Goal: Task Accomplishment & Management: Complete application form

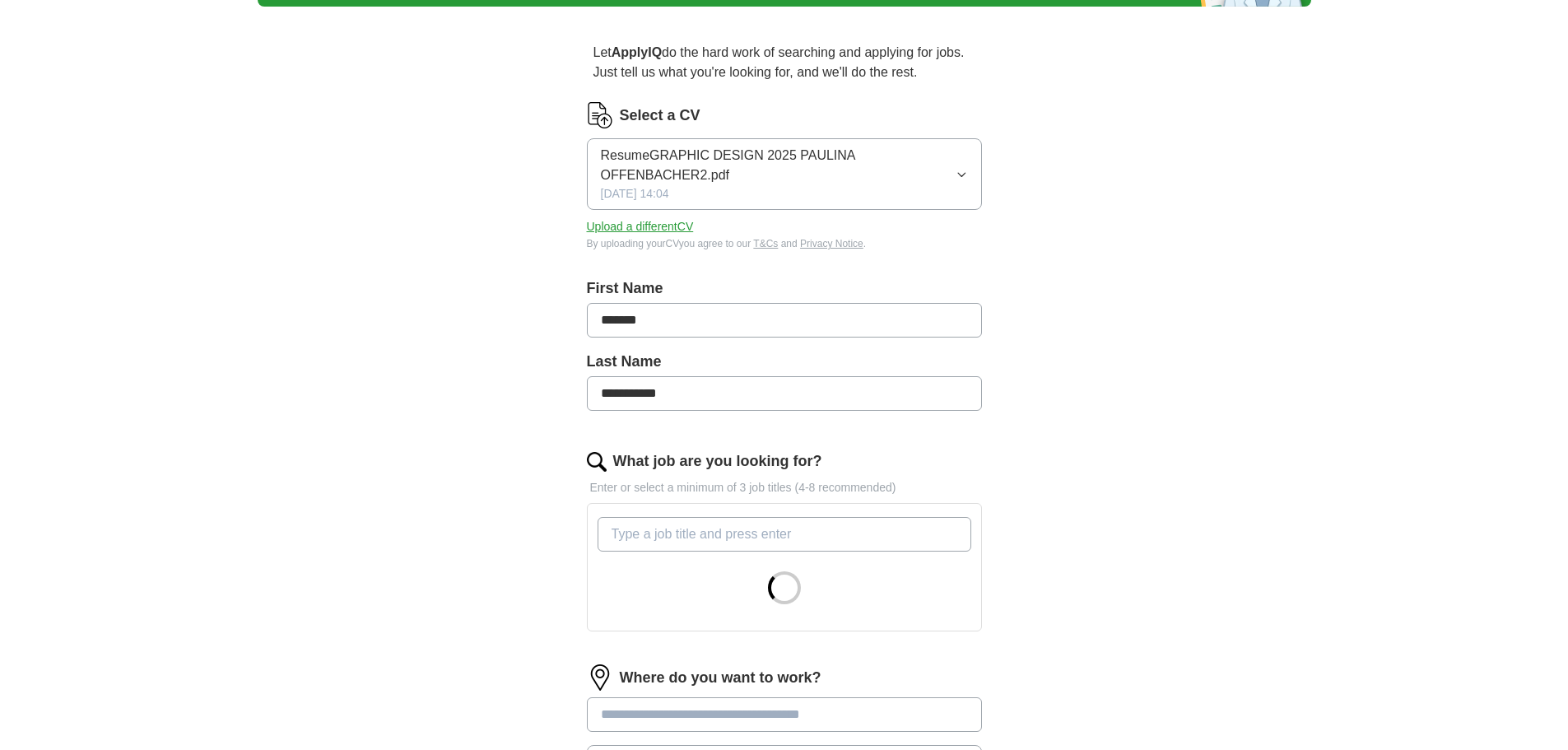
scroll to position [125, 0]
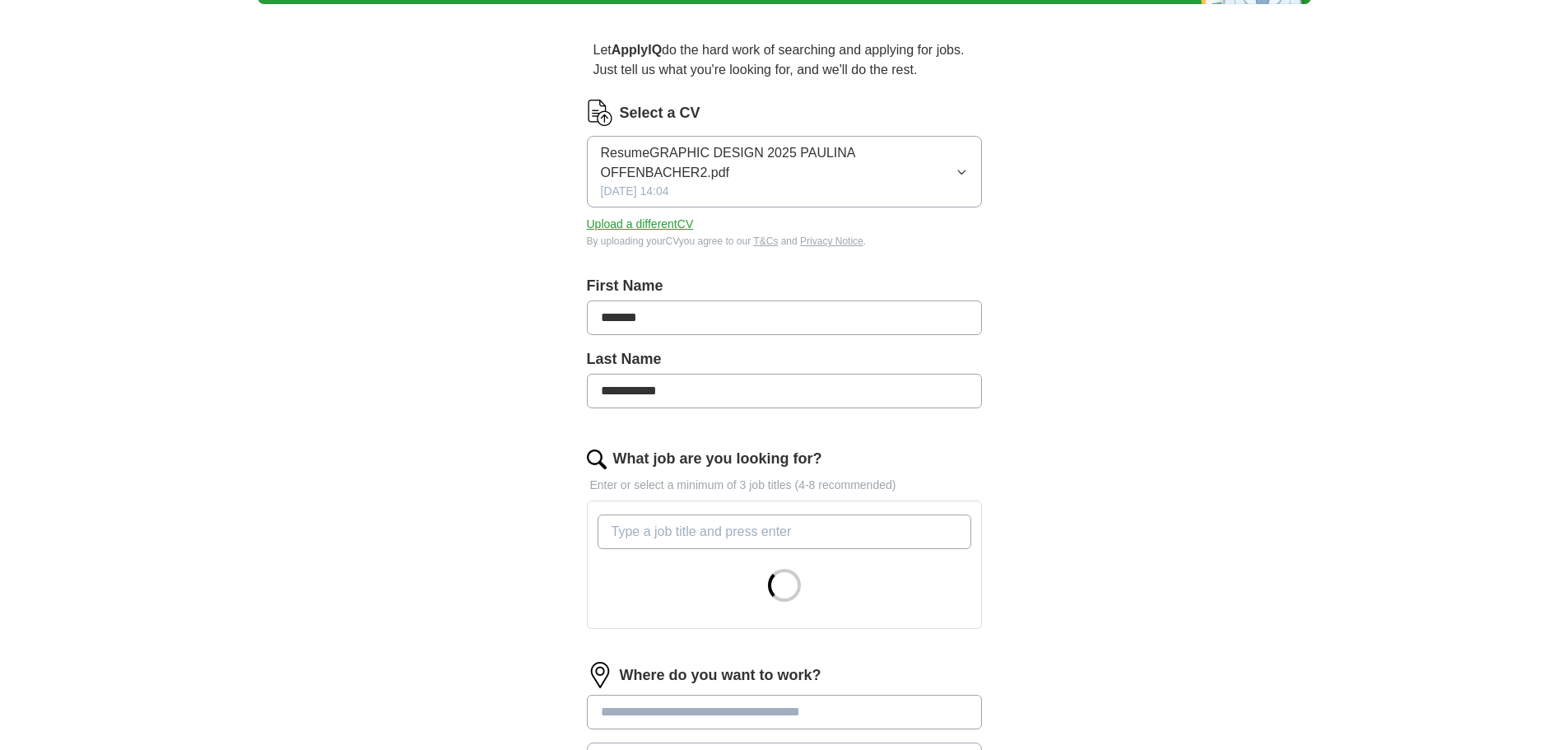
click at [957, 522] on input "What job are you looking for?" at bounding box center [784, 532] width 374 height 35
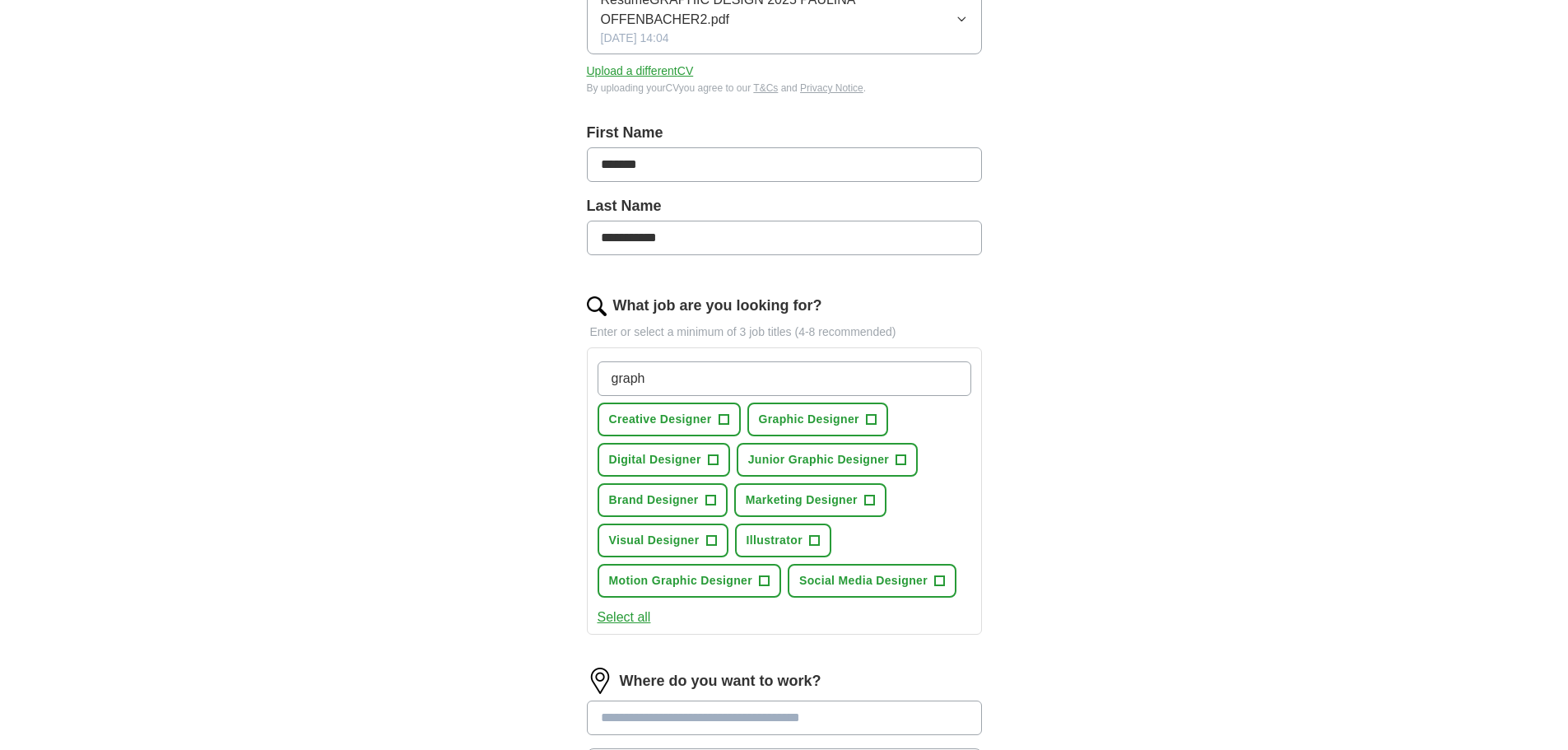
scroll to position [276, 0]
type input "graph"
click at [711, 503] on span "+" at bounding box center [710, 503] width 10 height 13
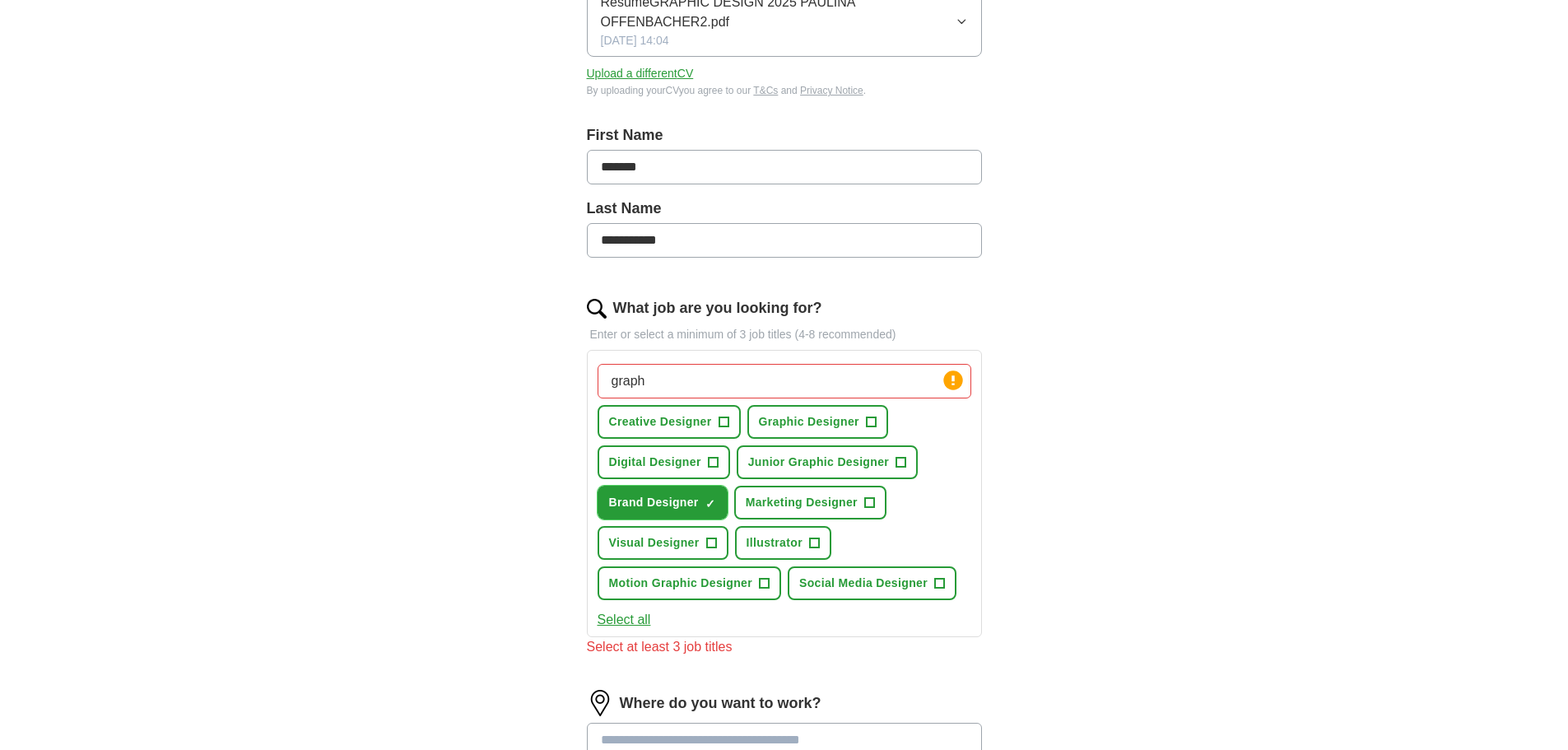
click at [717, 540] on span "+" at bounding box center [711, 543] width 10 height 13
click at [816, 538] on span "+" at bounding box center [814, 543] width 10 height 13
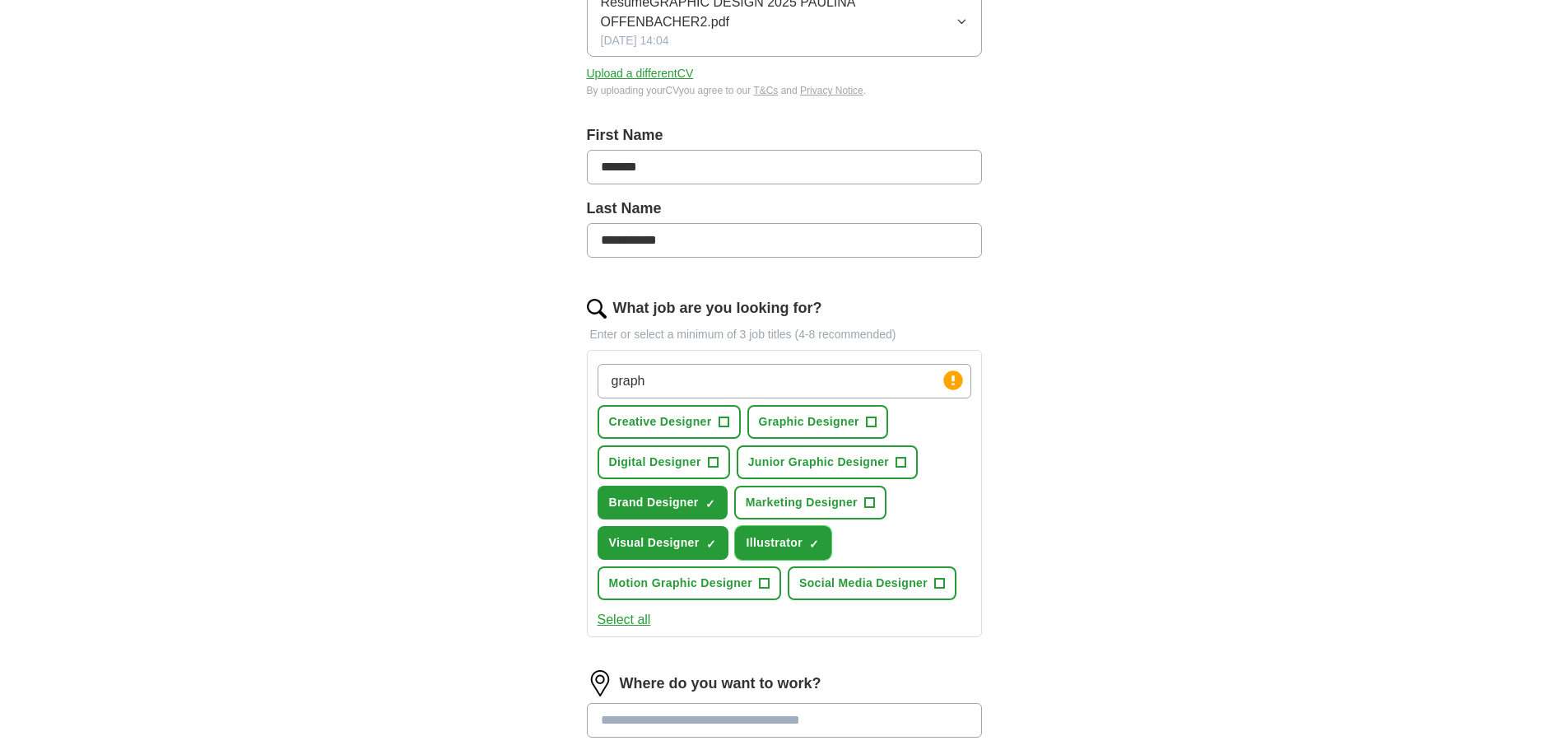
click at [906, 457] on span "+" at bounding box center [900, 462] width 11 height 11
click at [872, 425] on span "+" at bounding box center [871, 422] width 10 height 13
click at [893, 581] on span "Social Media Designer" at bounding box center [864, 583] width 129 height 17
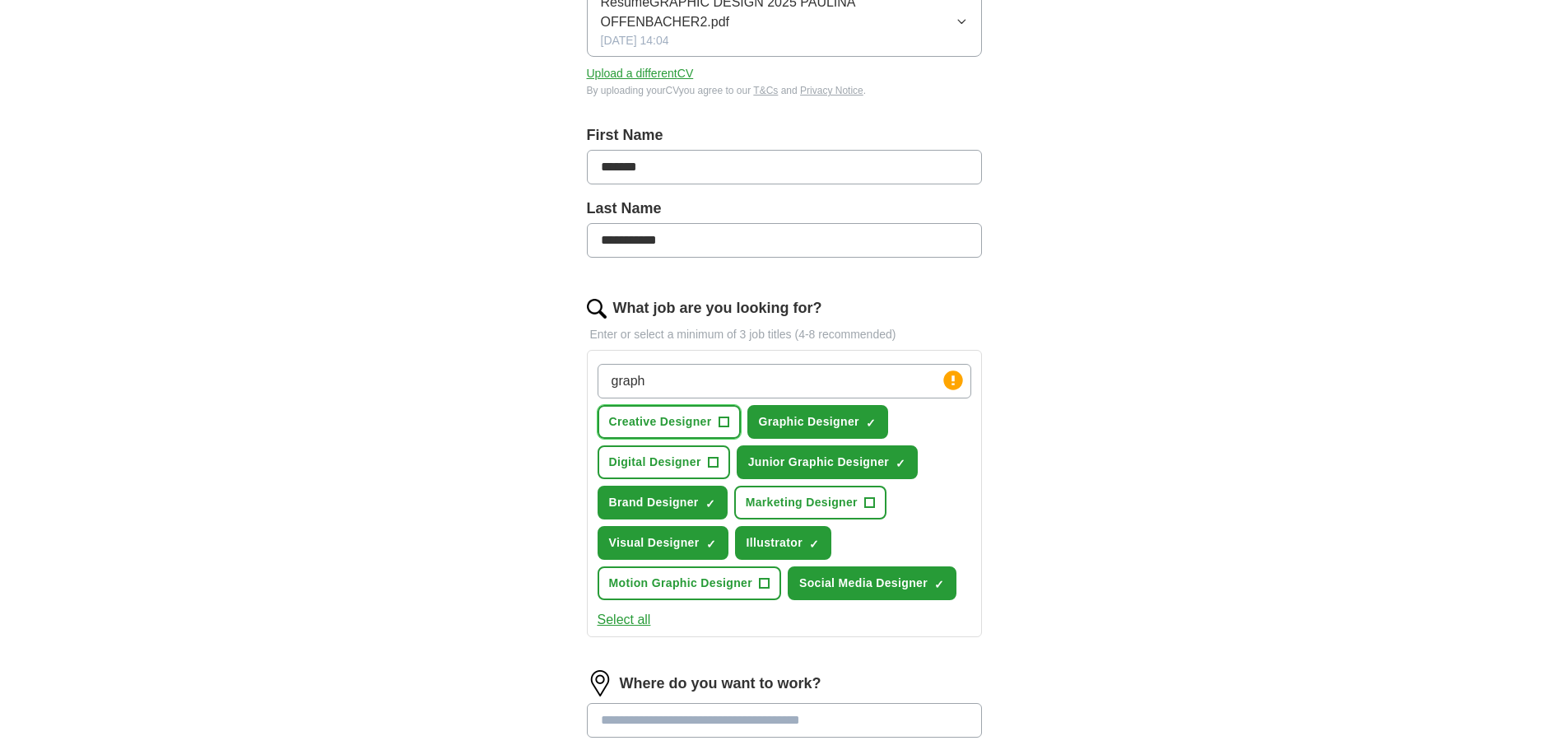
click at [713, 418] on button "Creative Designer +" at bounding box center [669, 421] width 143 height 34
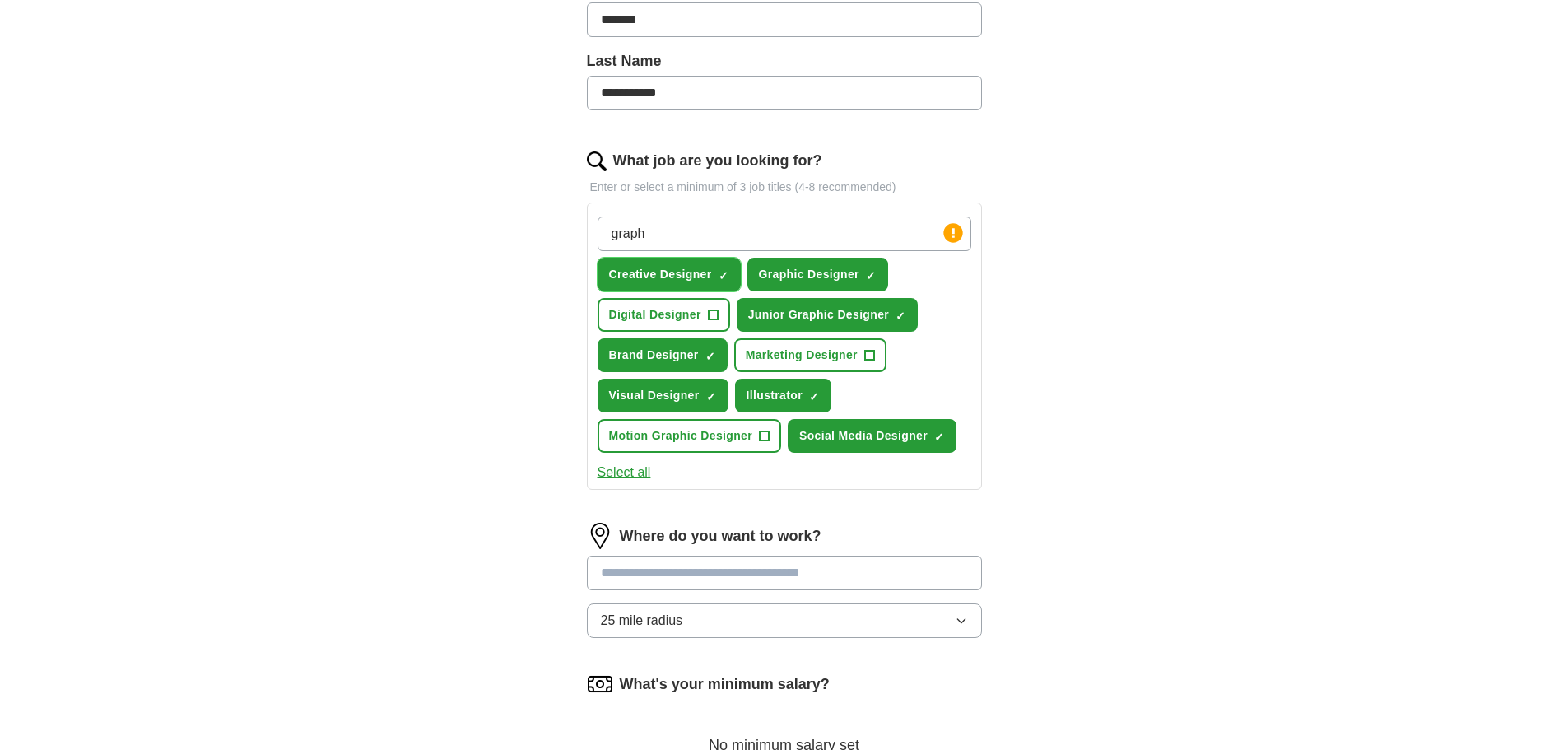
scroll to position [431, 0]
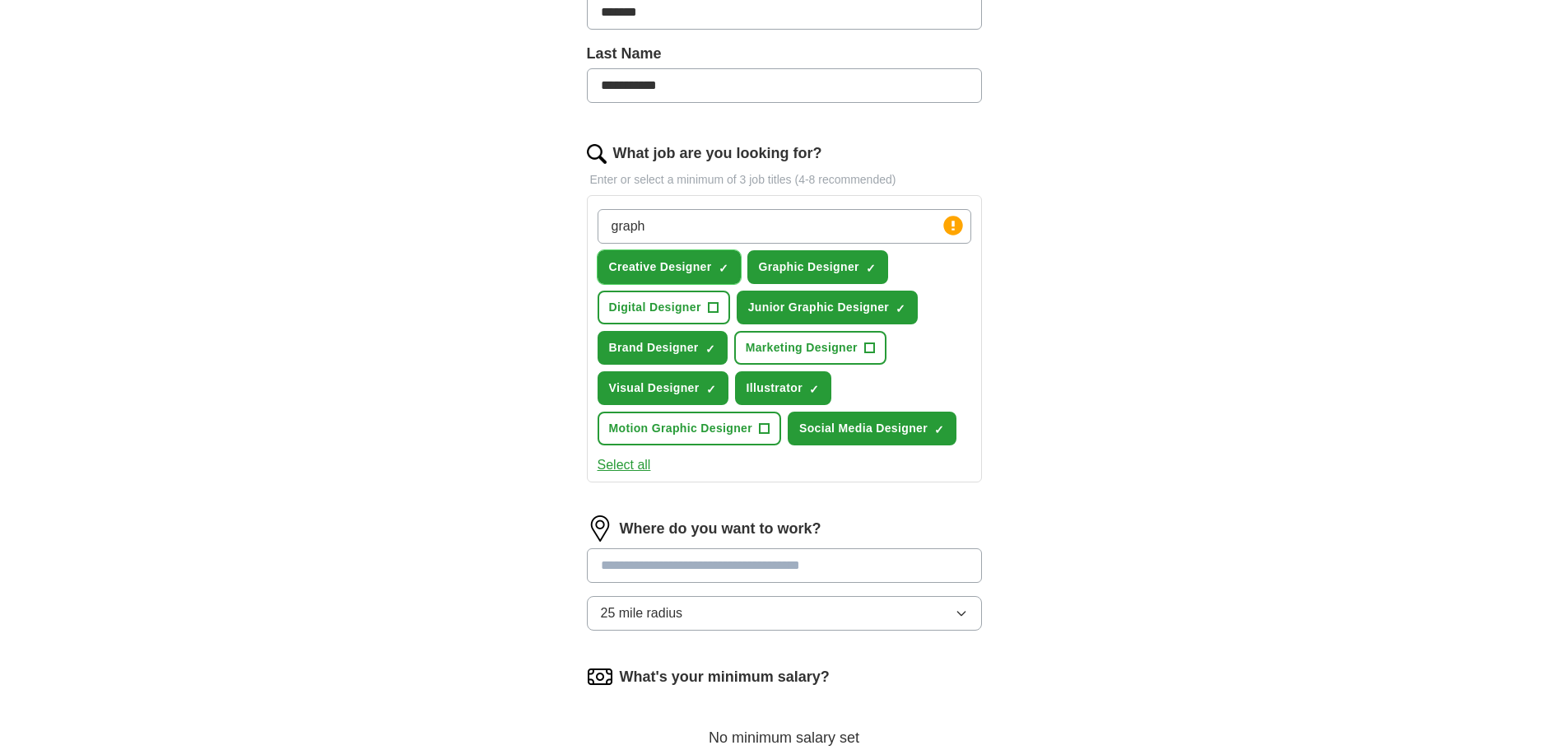
click at [597, 250] on button "Creative Designer ✓ ×" at bounding box center [669, 266] width 143 height 34
click at [726, 261] on span "+" at bounding box center [723, 267] width 10 height 13
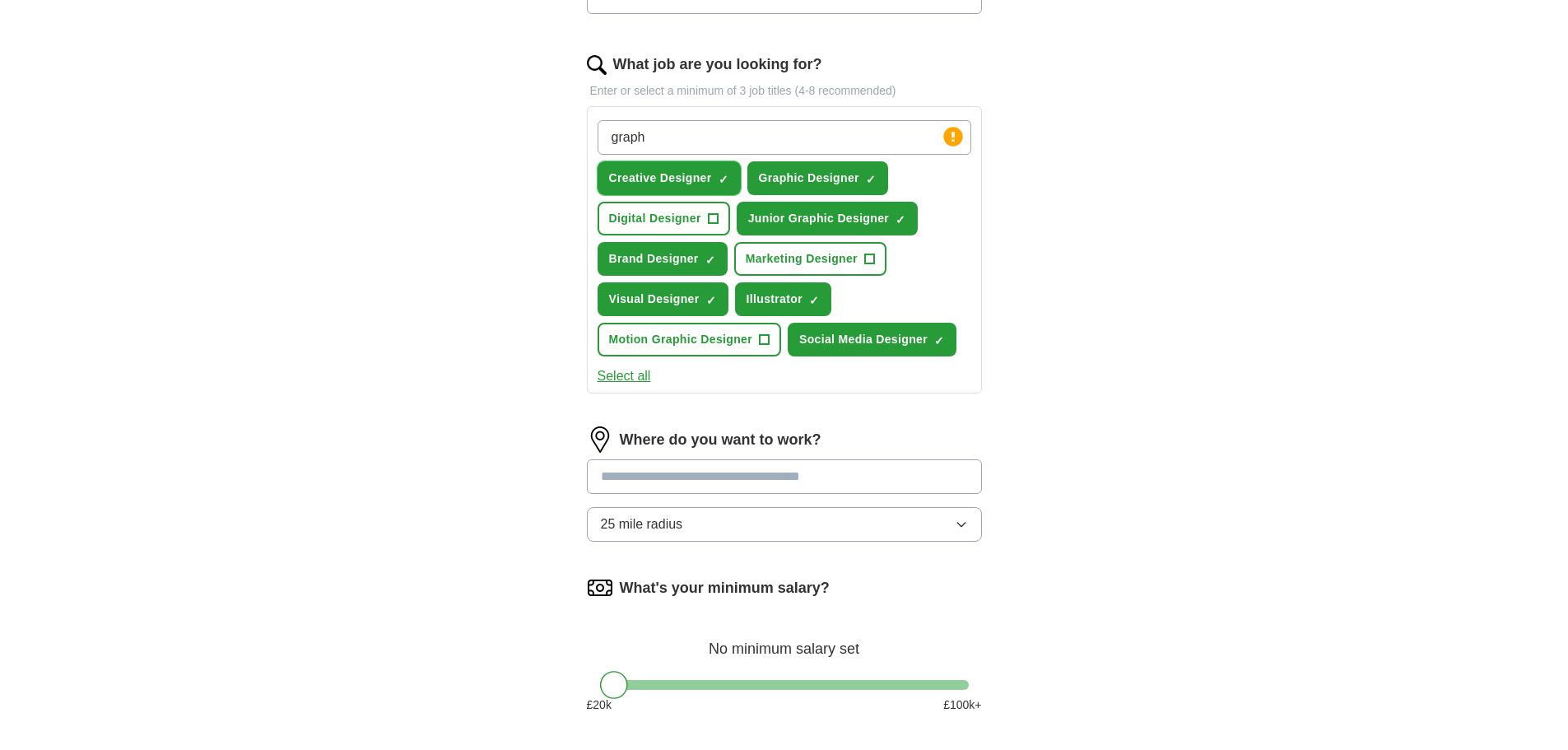
scroll to position [518, 0]
click at [938, 477] on input at bounding box center [784, 477] width 395 height 35
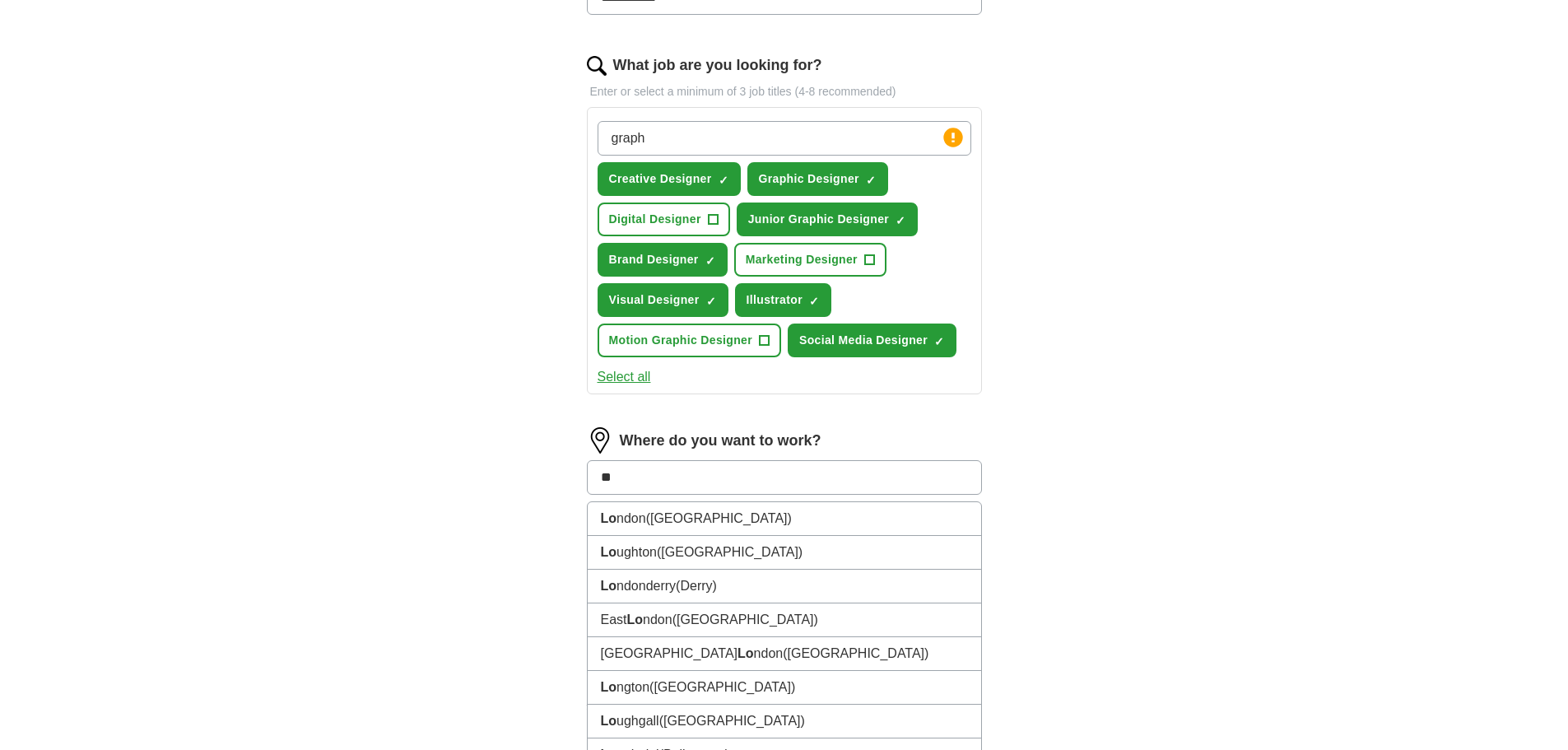
type input "***"
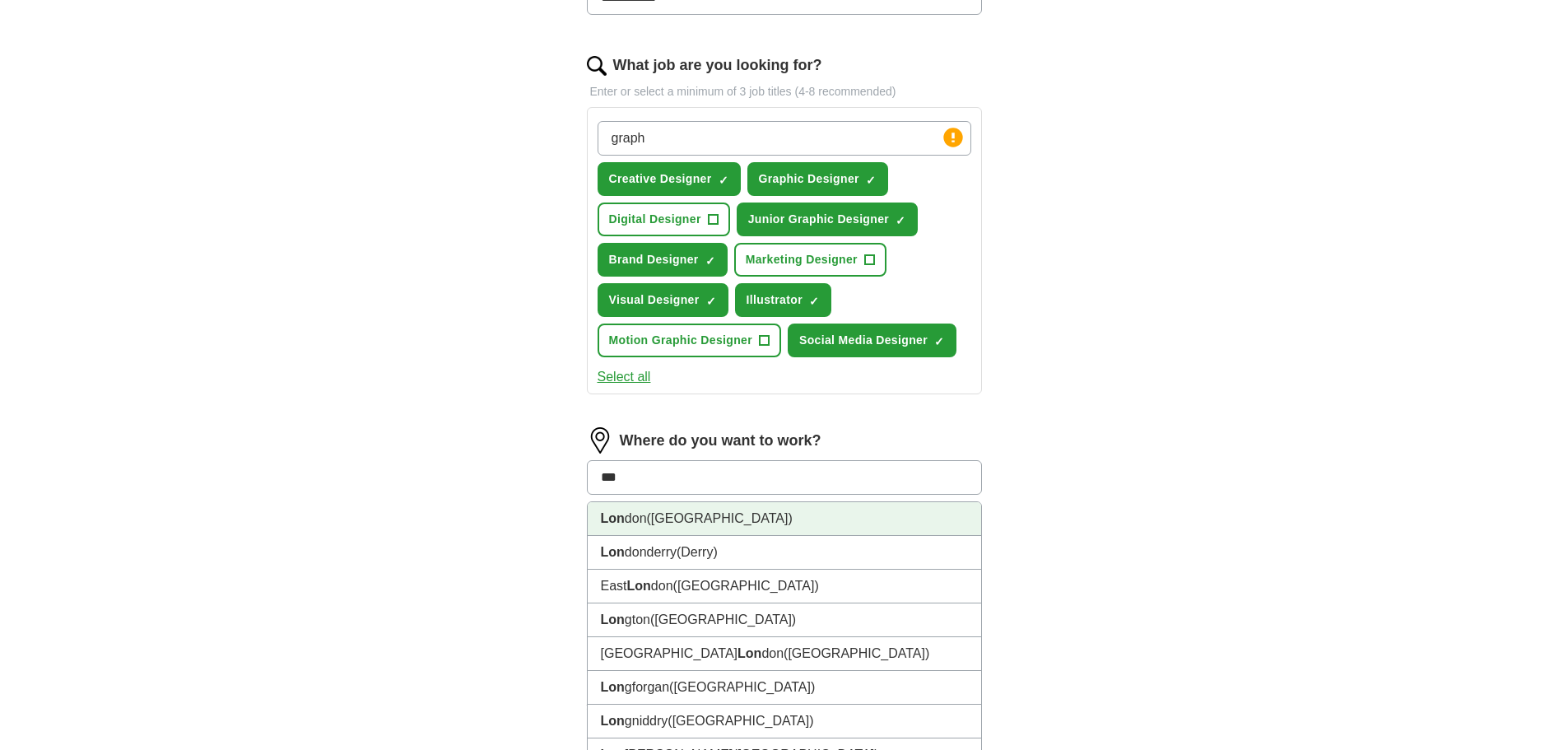
click at [757, 527] on li "Lon don ([GEOGRAPHIC_DATA])" at bounding box center [784, 518] width 393 height 34
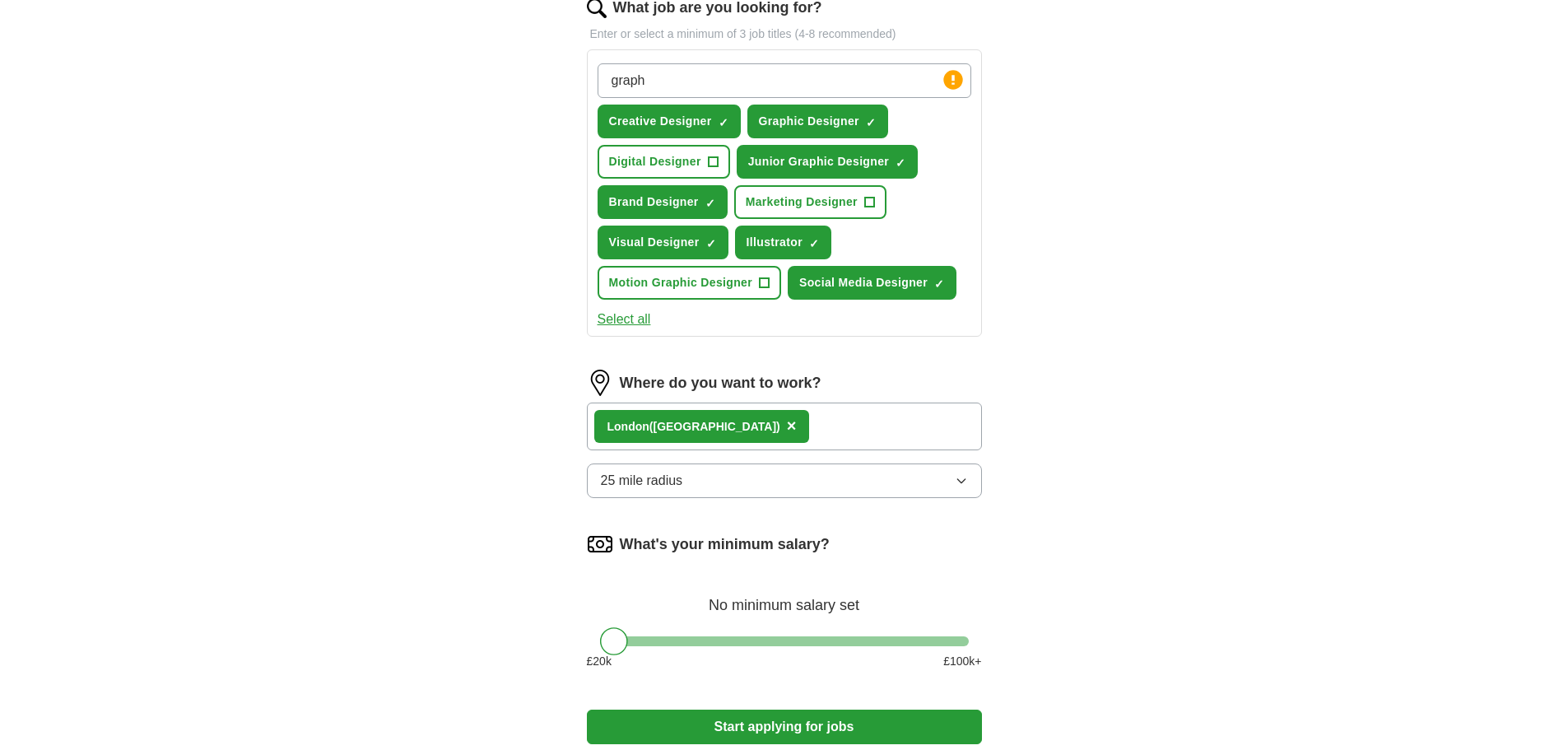
scroll to position [575, 0]
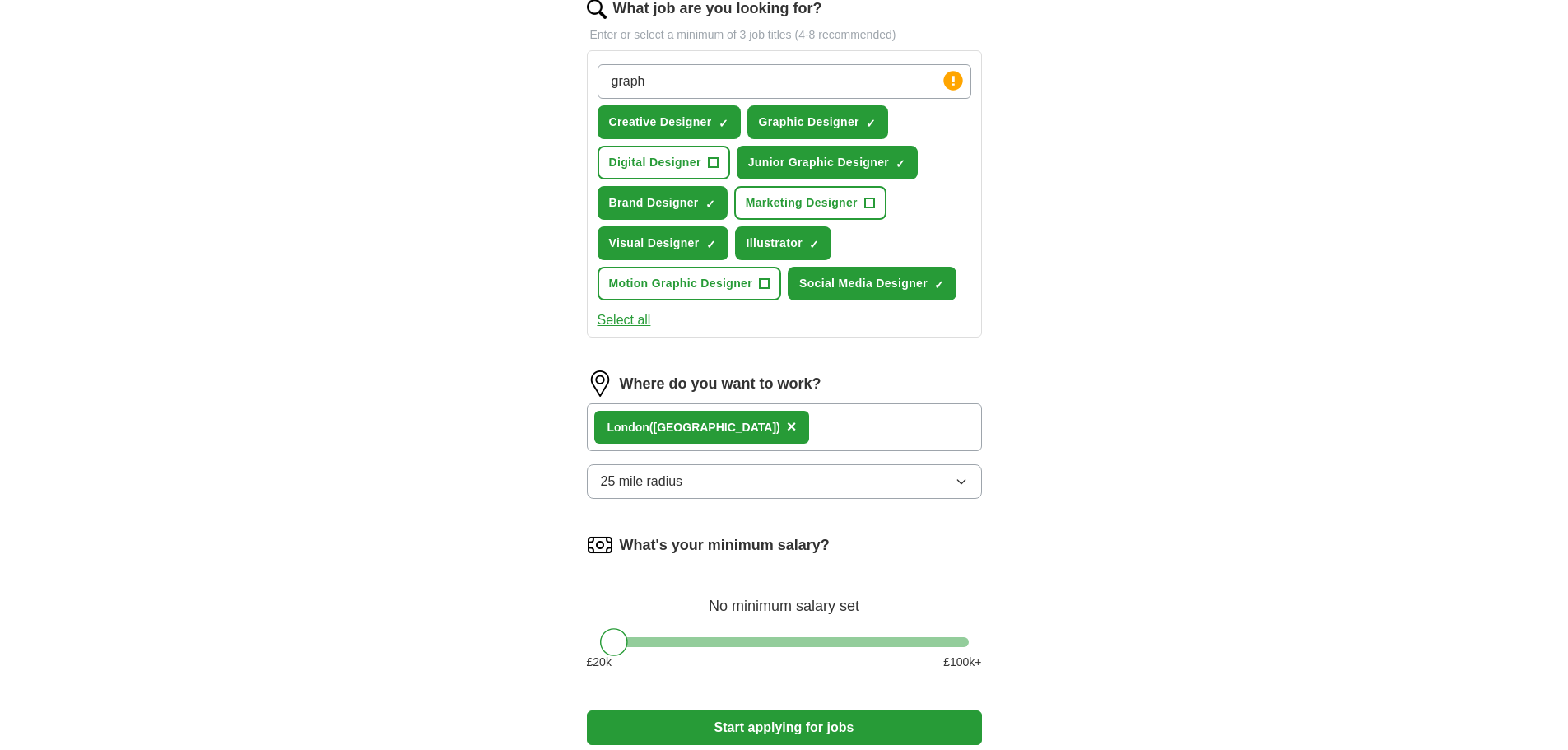
click at [944, 470] on button "25 mile radius" at bounding box center [784, 482] width 395 height 35
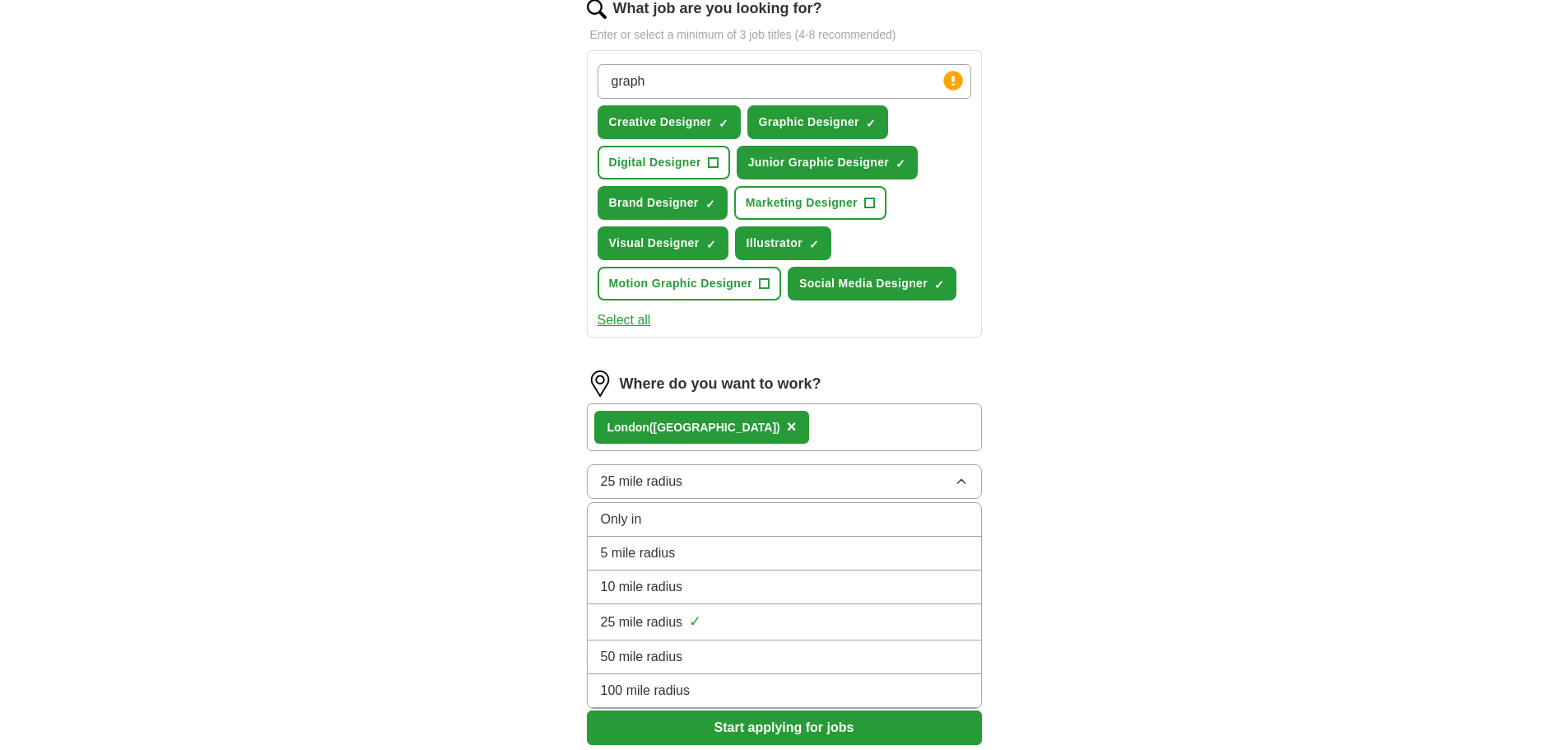
click at [739, 585] on div "10 mile radius" at bounding box center [785, 587] width 367 height 20
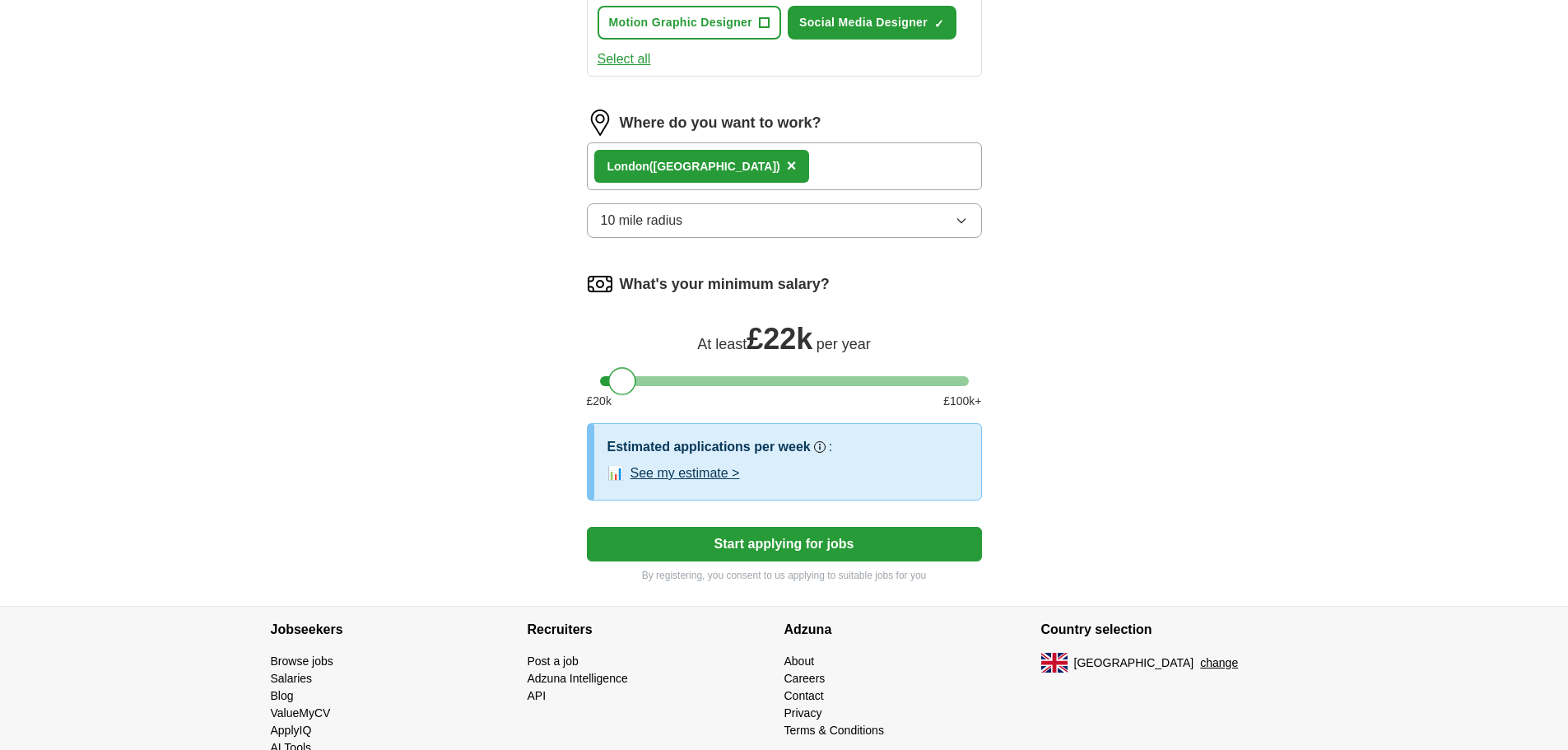
scroll to position [831, 0]
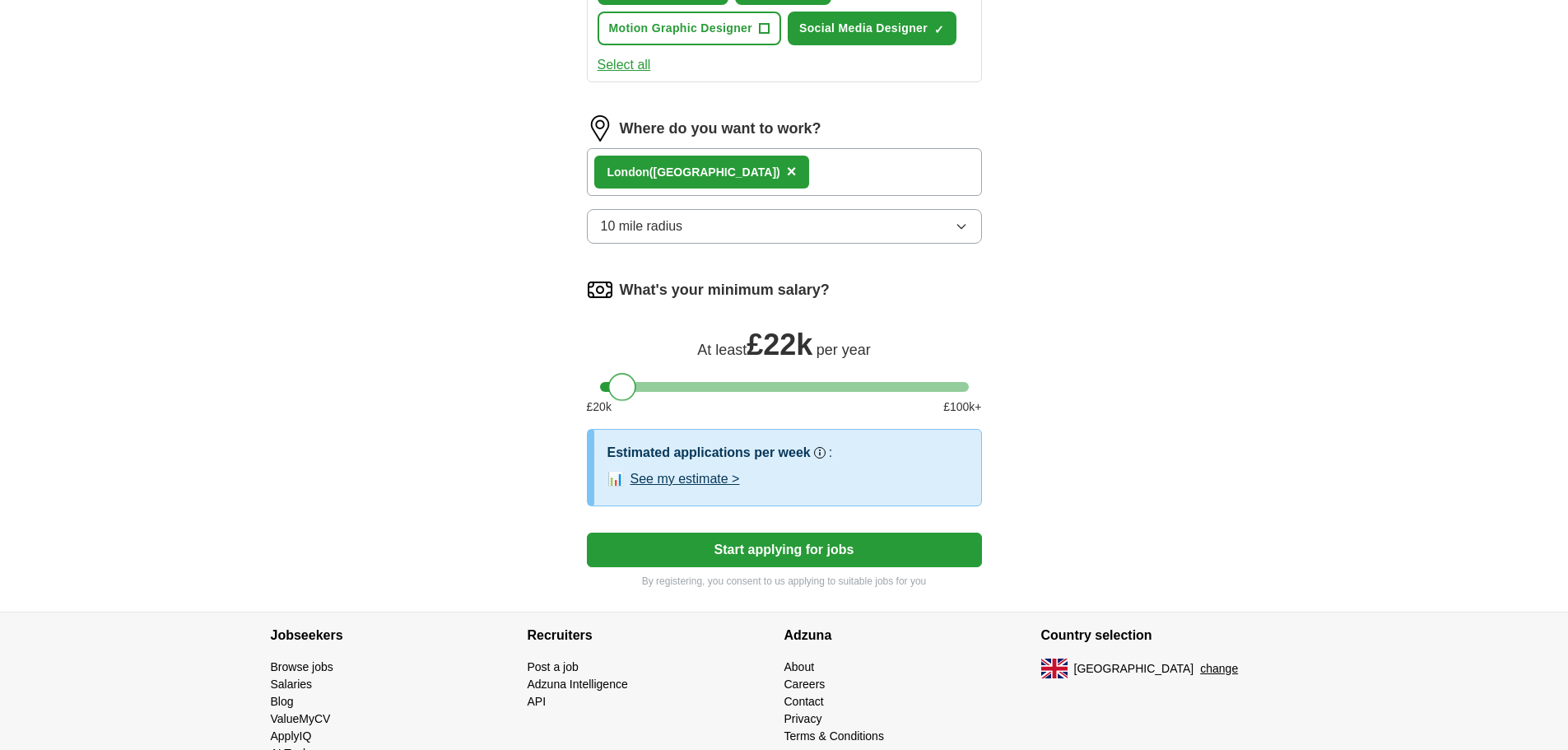
click at [794, 548] on button "Start applying for jobs" at bounding box center [784, 550] width 395 height 35
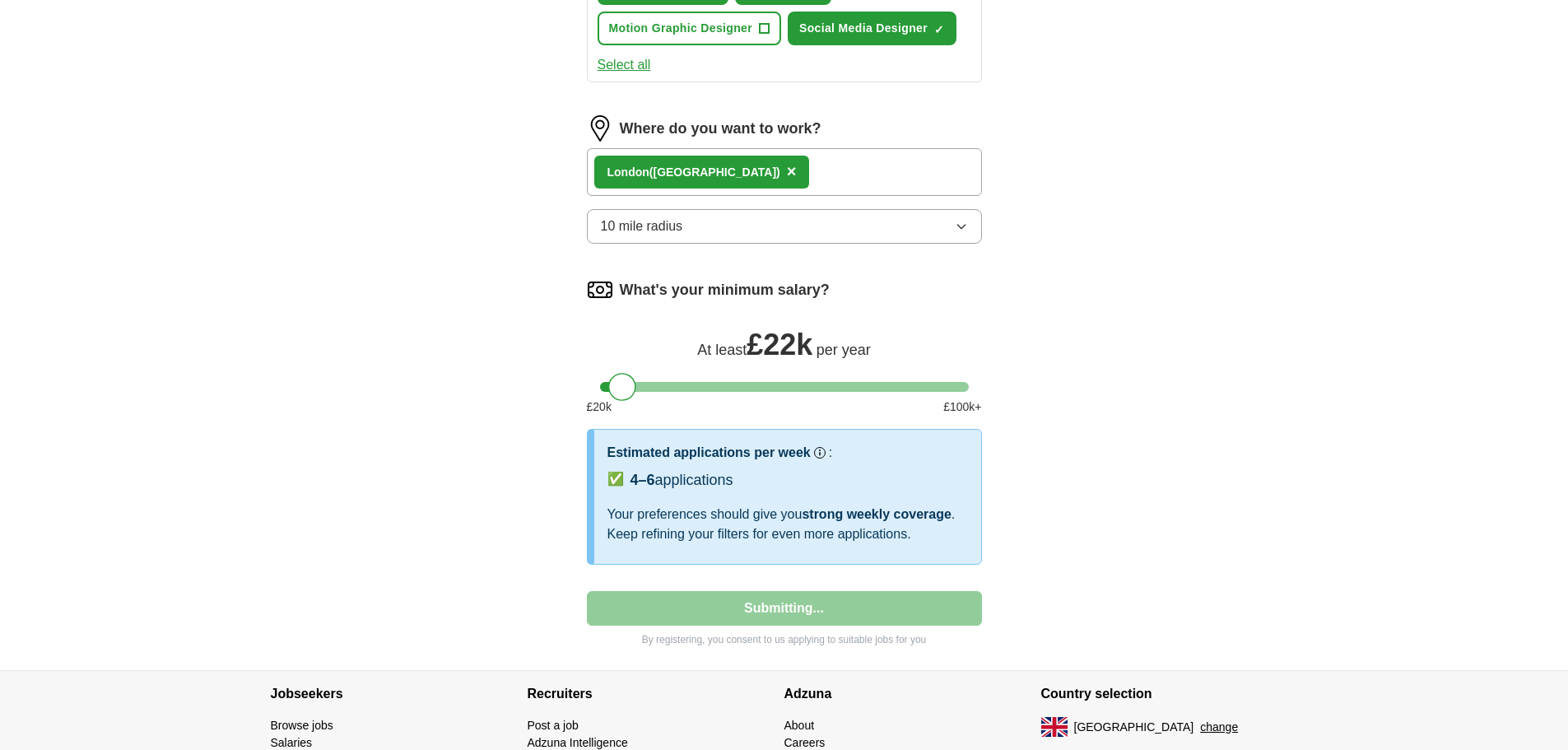
select select "**"
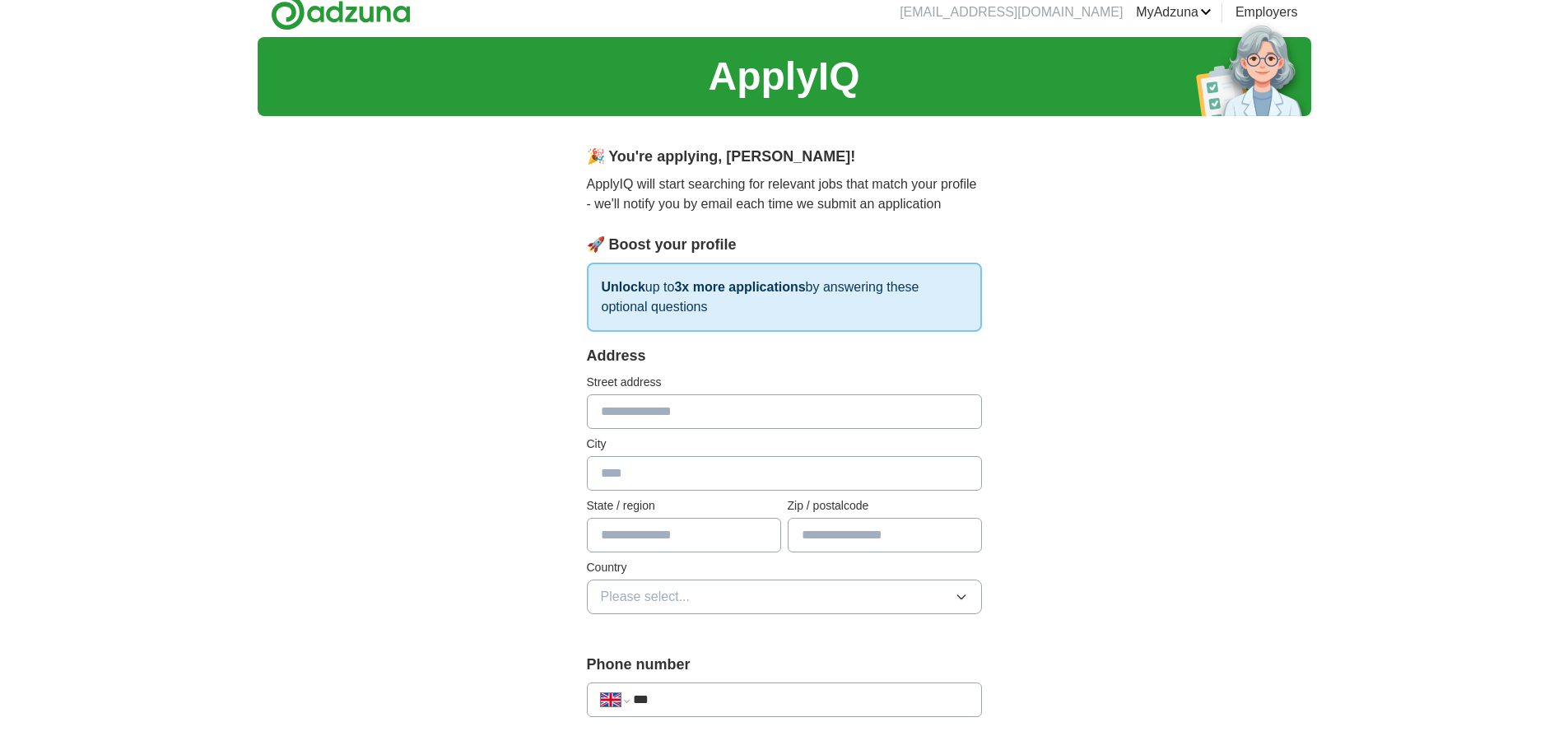
scroll to position [0, 0]
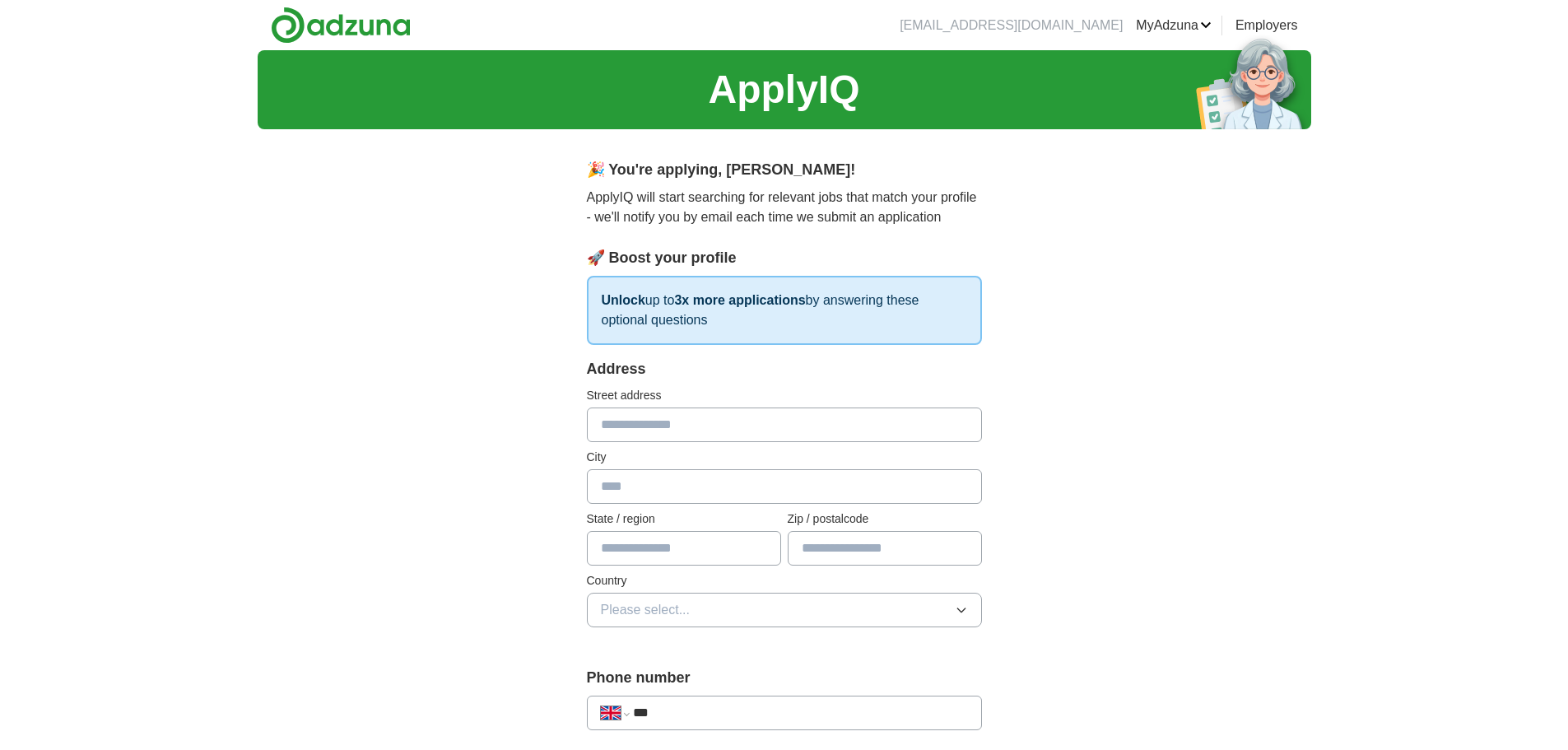
click at [752, 424] on input "text" at bounding box center [784, 425] width 395 height 35
type input "**********"
type input "******"
type input "*******"
click at [700, 603] on button "Please select..." at bounding box center [784, 610] width 395 height 35
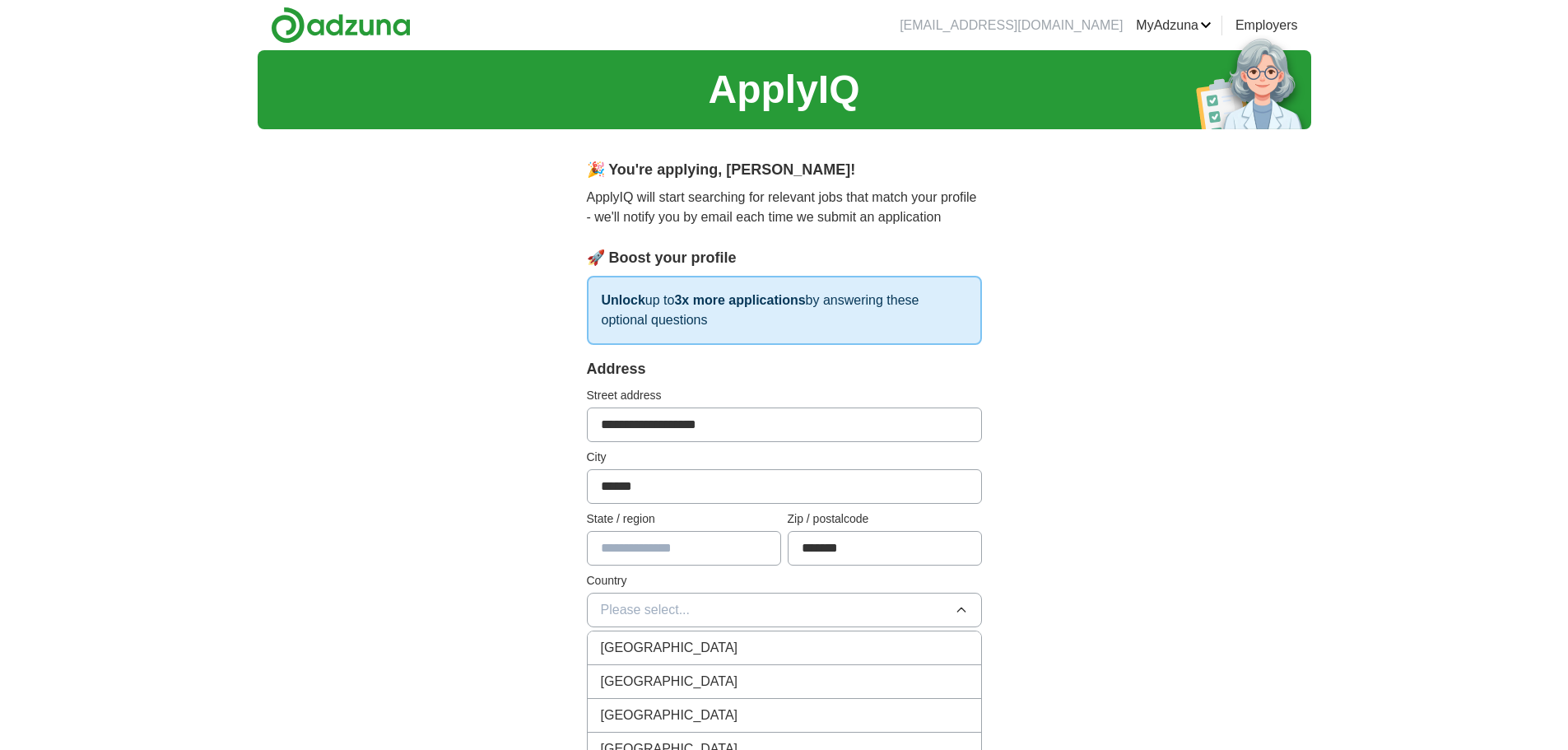
click at [705, 642] on div "[GEOGRAPHIC_DATA]" at bounding box center [785, 647] width 367 height 20
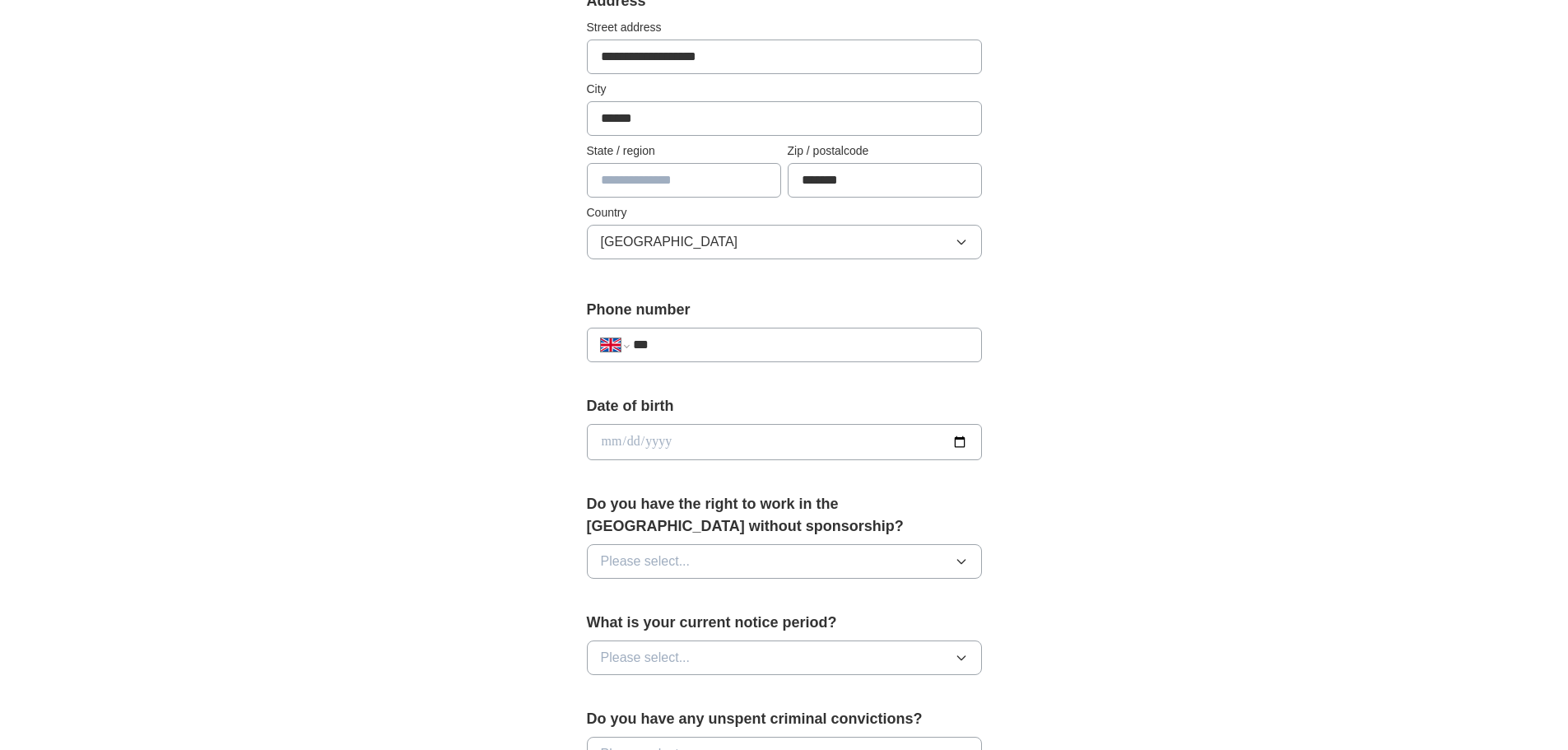
scroll to position [363, 0]
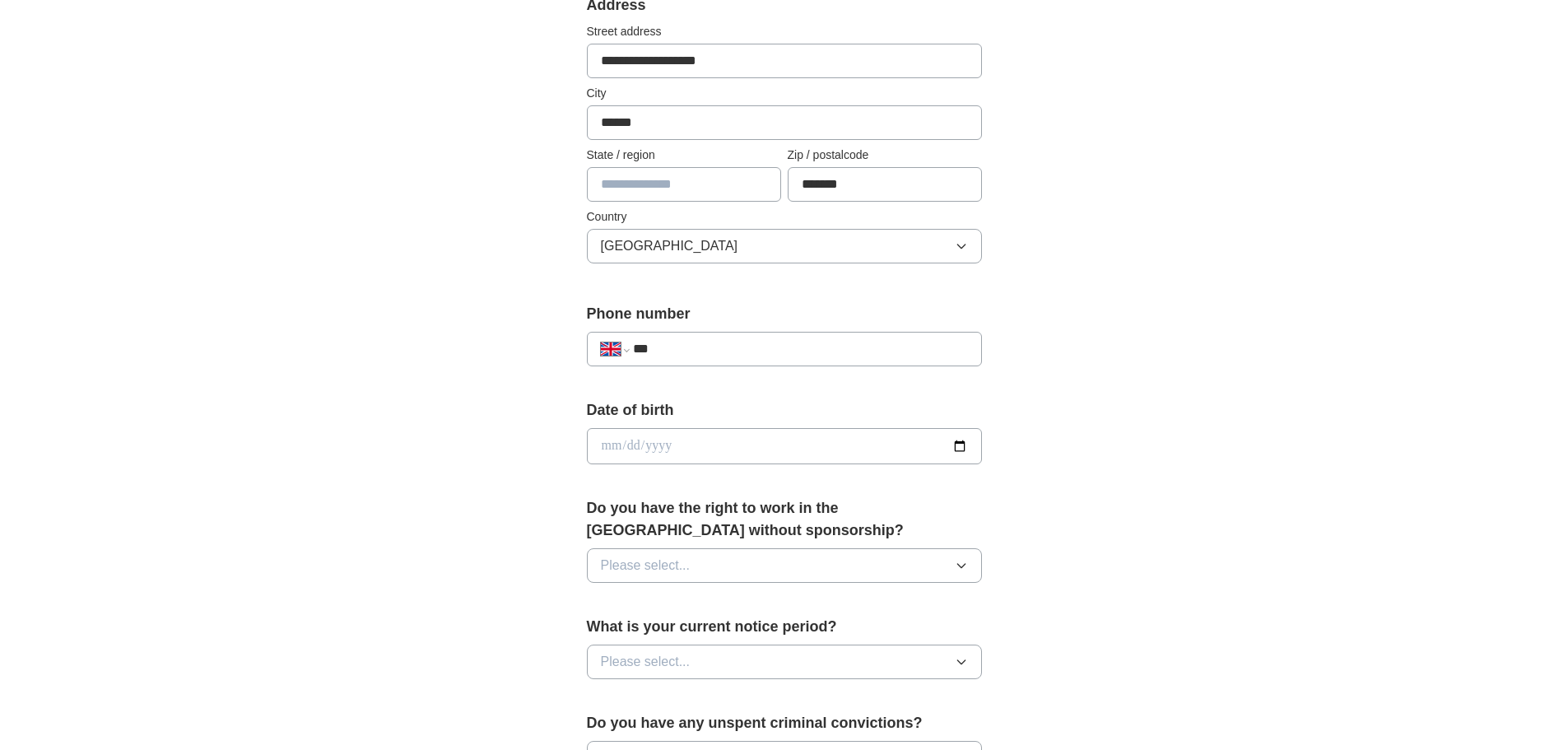
click at [874, 346] on input "***" at bounding box center [799, 349] width 334 height 20
type input "**********"
click at [882, 454] on input "date" at bounding box center [784, 446] width 395 height 37
type input "**********"
click at [911, 561] on button "Please select..." at bounding box center [784, 565] width 395 height 35
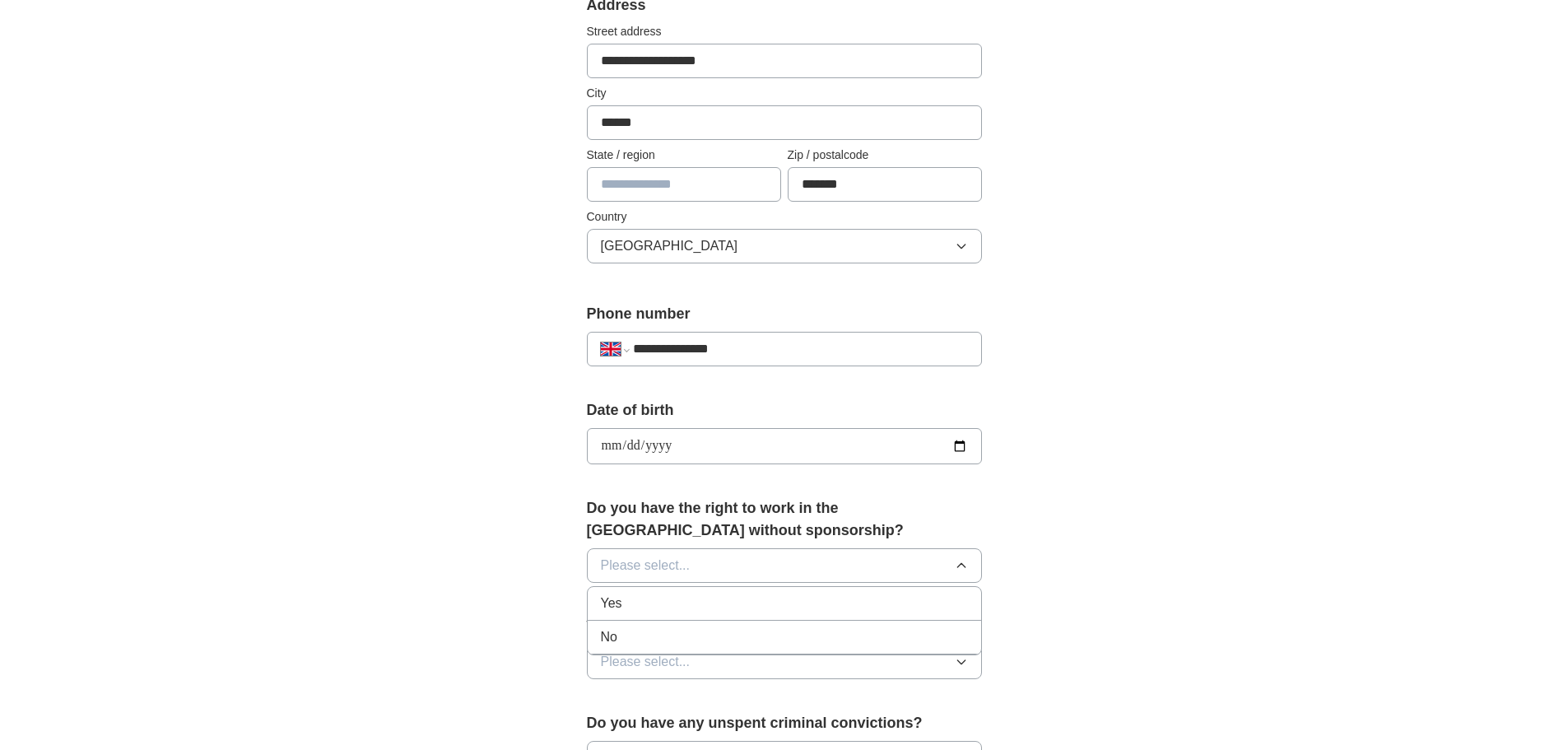
click at [889, 602] on div "Yes" at bounding box center [785, 603] width 367 height 20
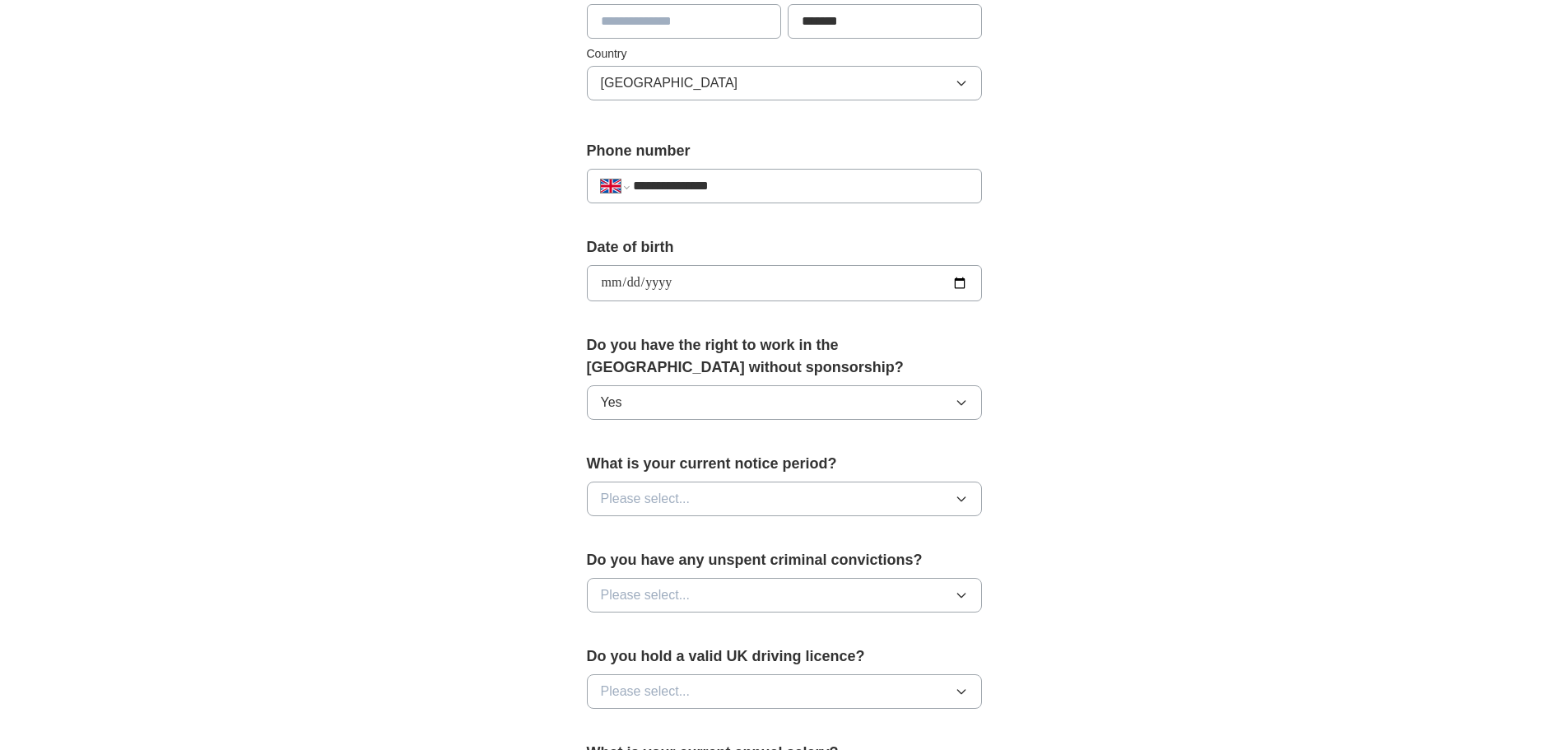
scroll to position [523, 0]
click at [921, 500] on button "Please select..." at bounding box center [784, 502] width 395 height 35
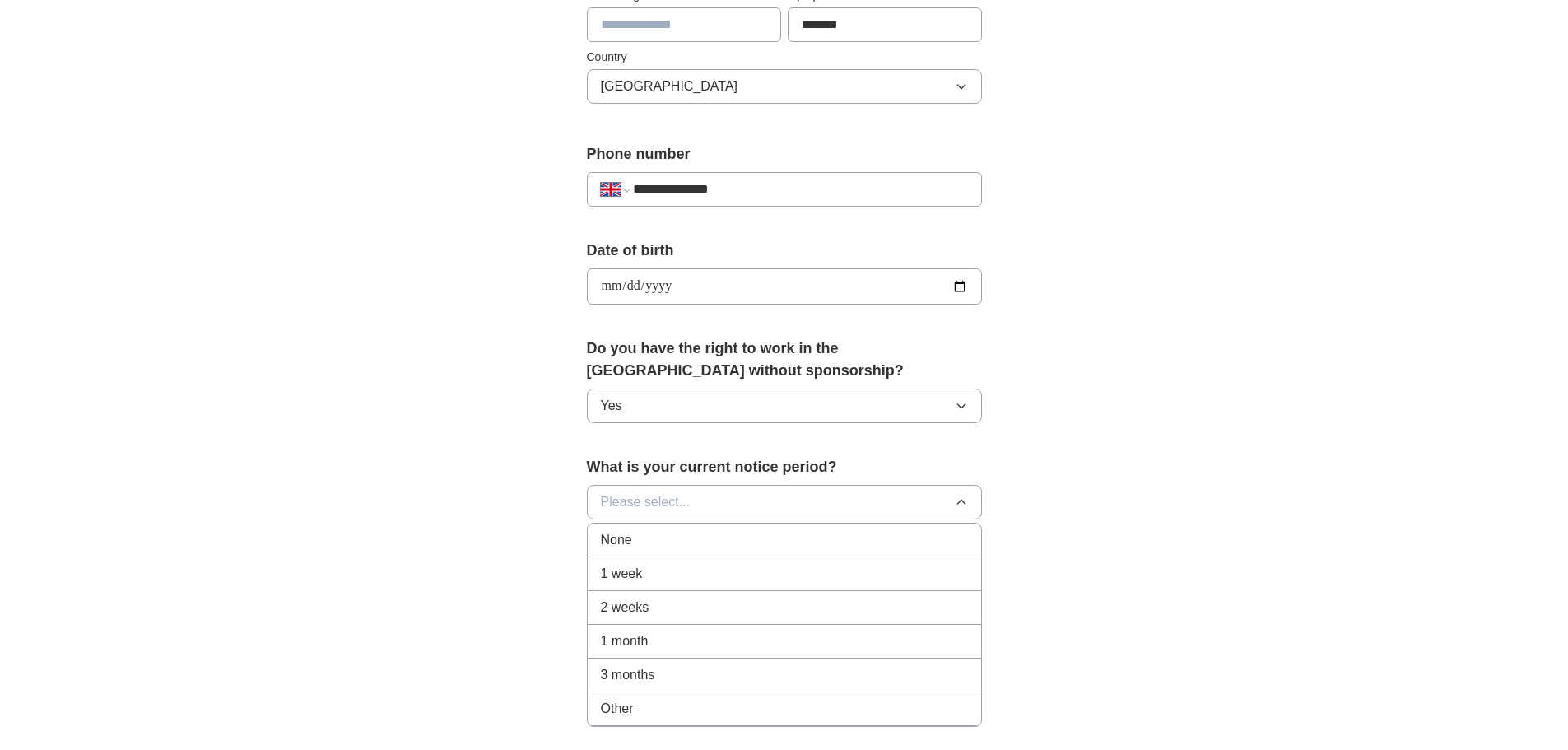
click at [868, 539] on div "None" at bounding box center [785, 539] width 367 height 20
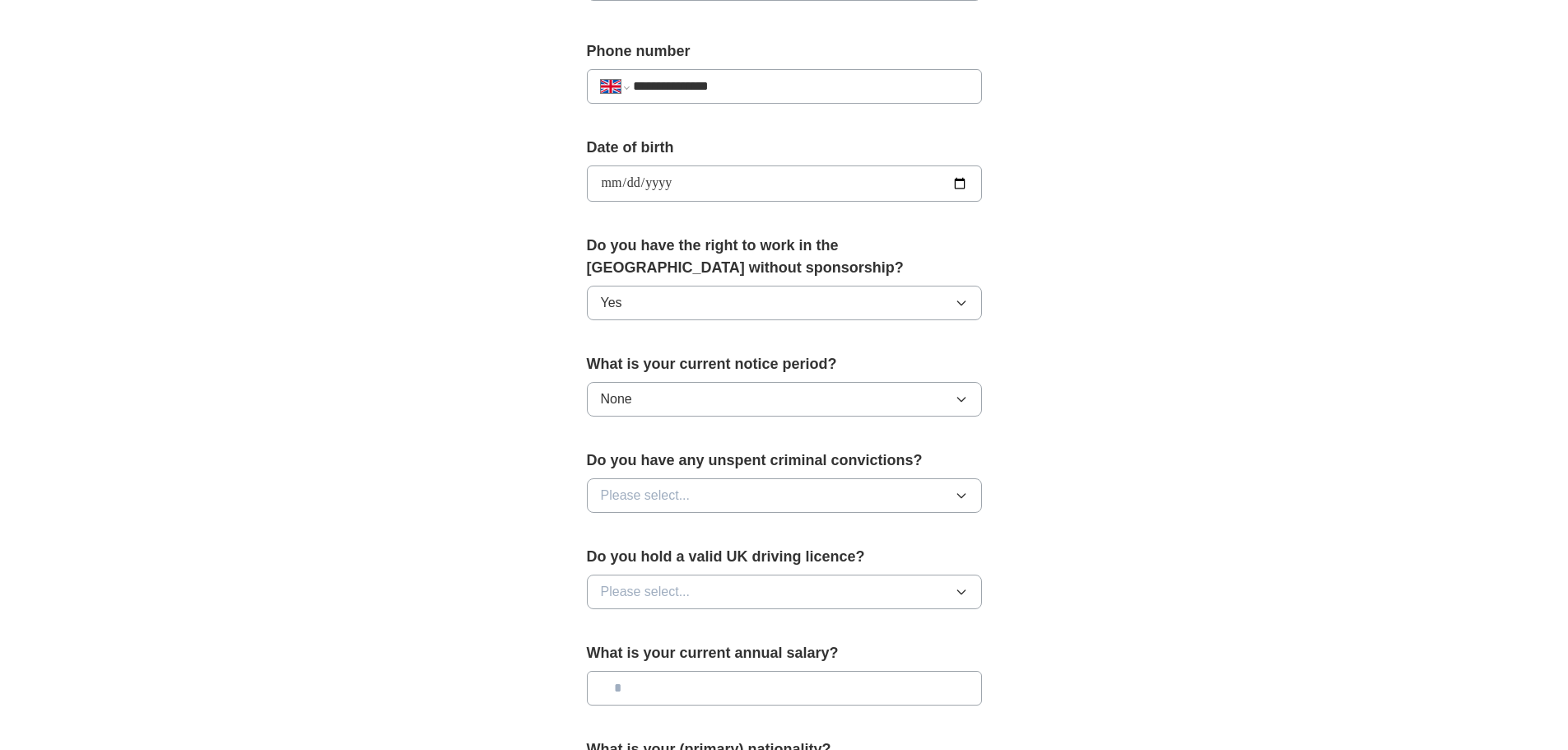
scroll to position [625, 0]
click at [945, 502] on button "Please select..." at bounding box center [784, 496] width 395 height 35
click at [875, 562] on div "No" at bounding box center [785, 567] width 367 height 20
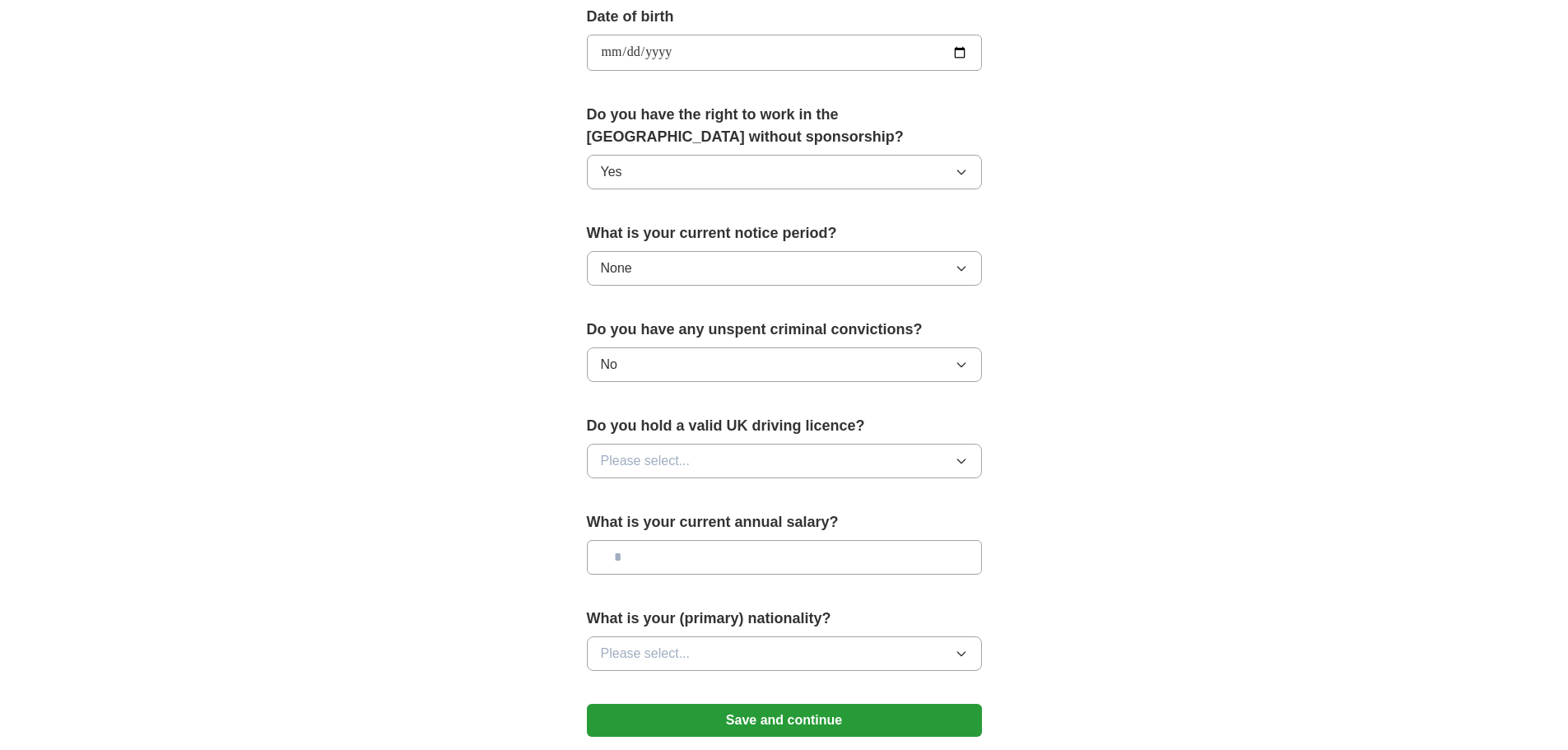
scroll to position [744, 0]
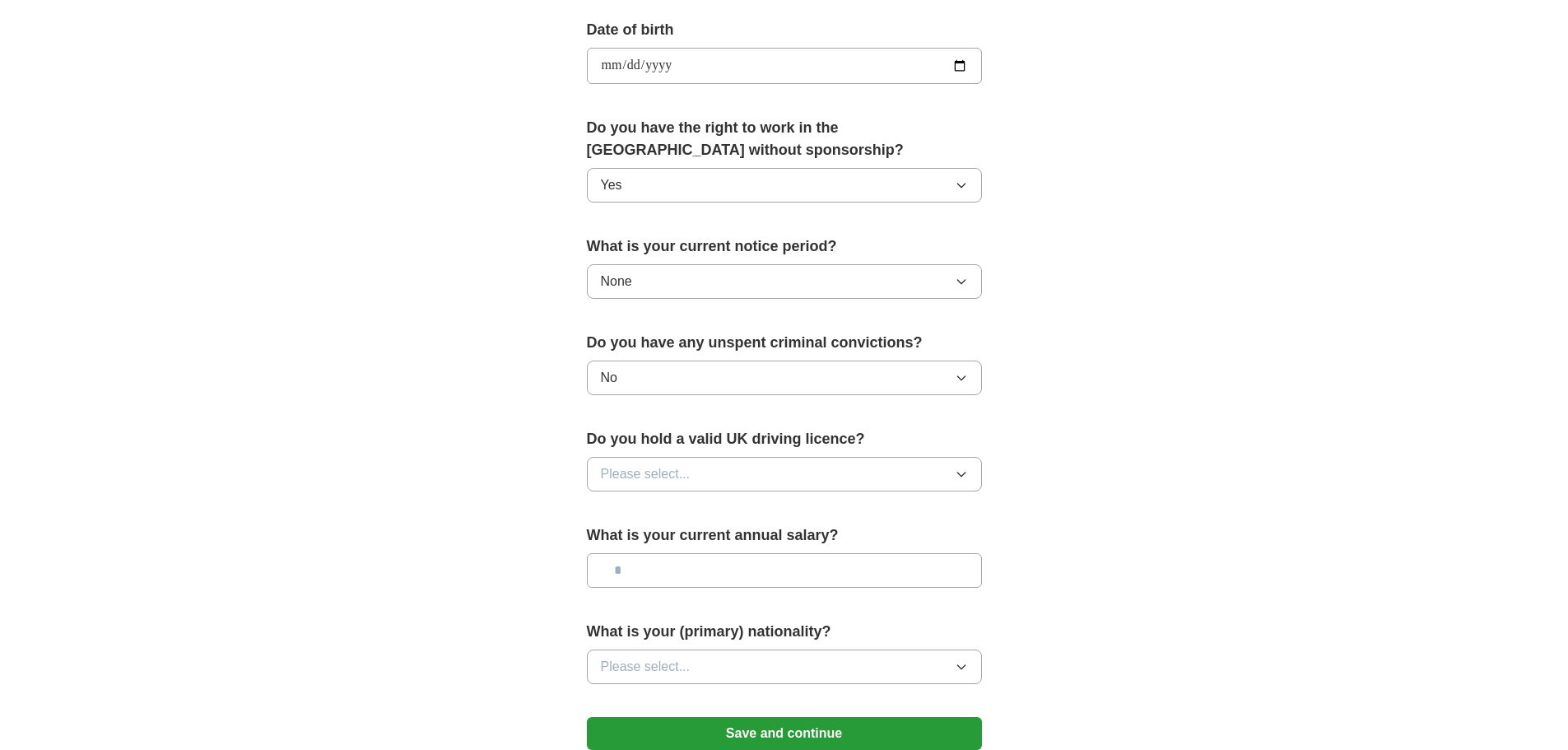
click at [948, 473] on button "Please select..." at bounding box center [784, 474] width 395 height 35
click at [896, 505] on div "Yes" at bounding box center [785, 512] width 367 height 20
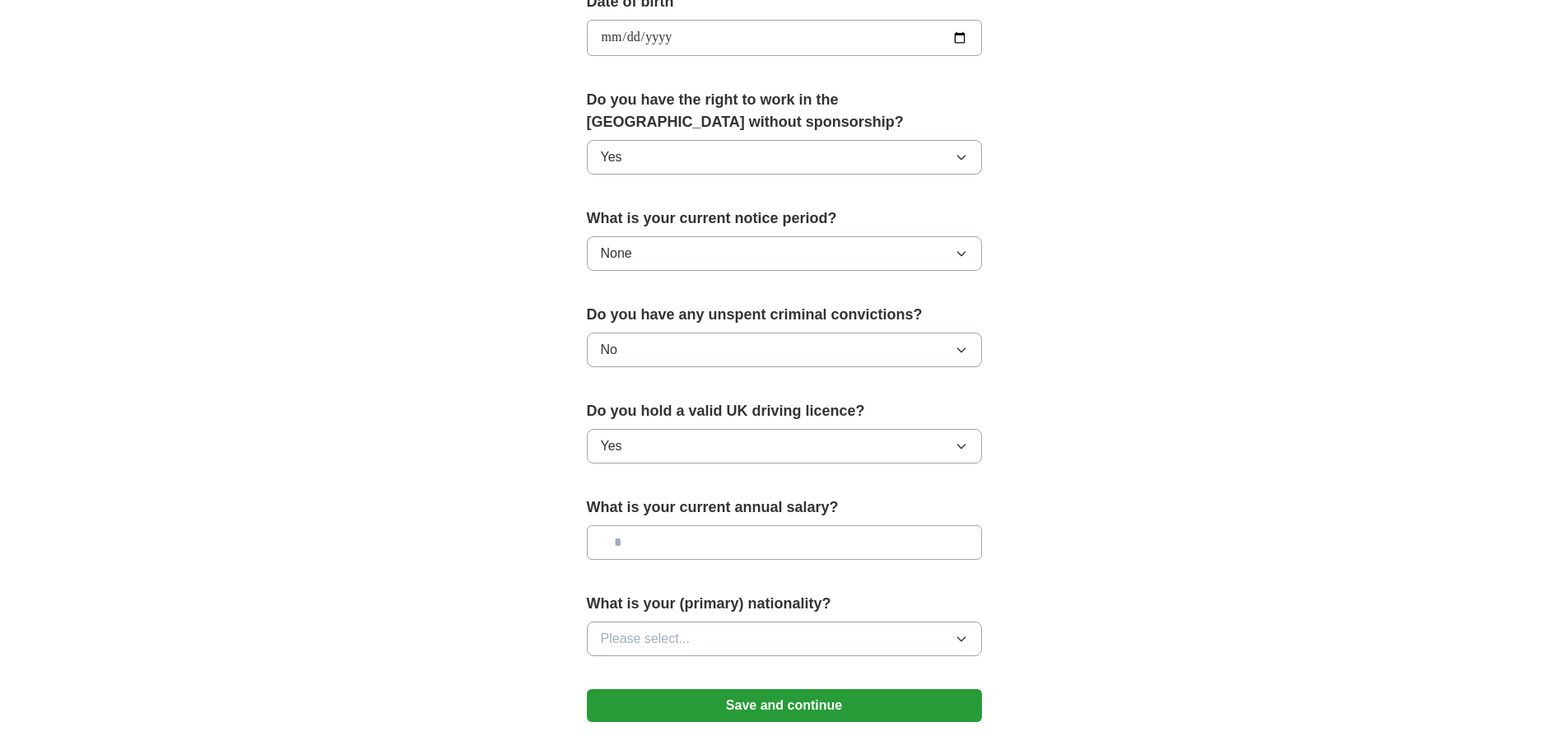
scroll to position [769, 0]
click at [925, 552] on input "text" at bounding box center [784, 545] width 395 height 35
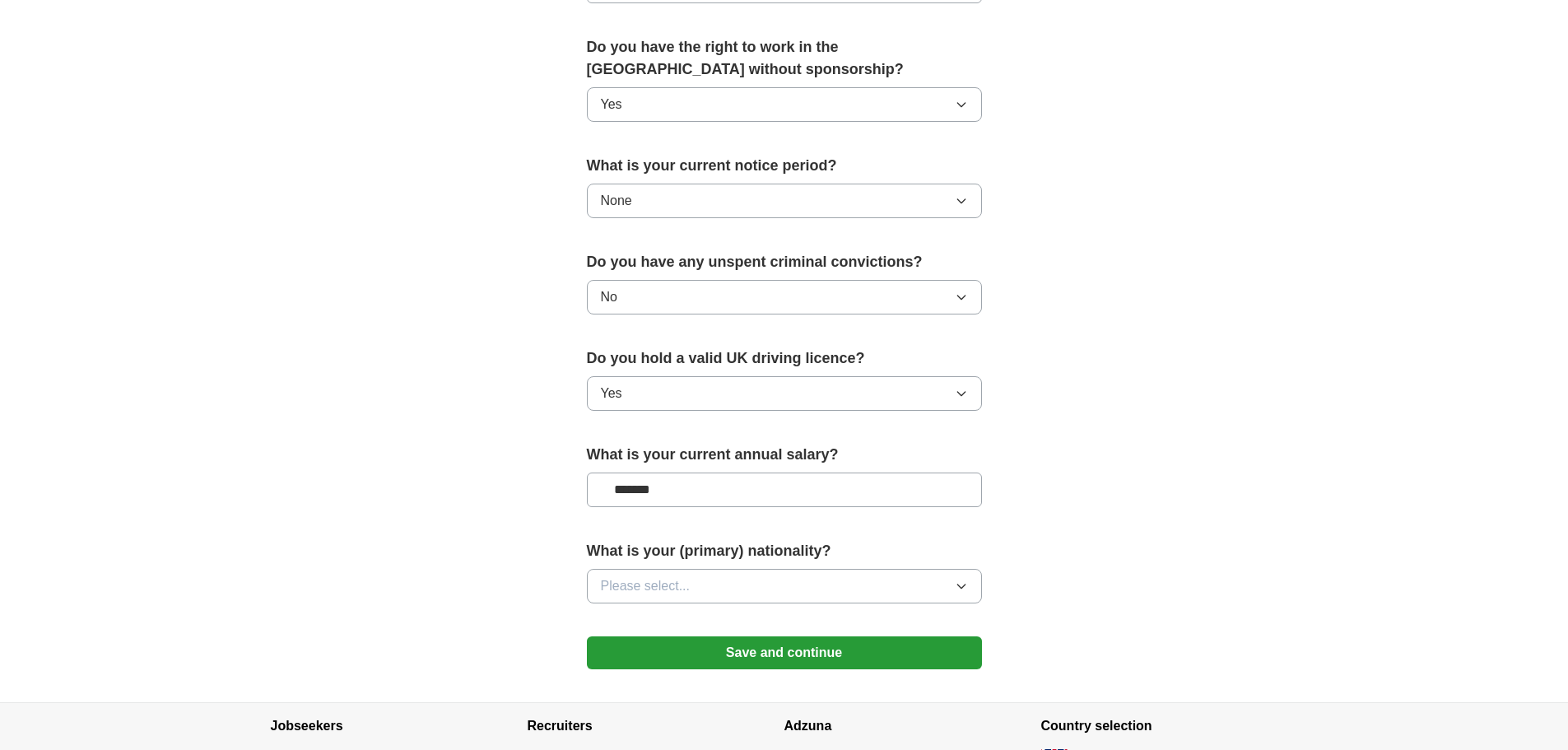
scroll to position [824, 0]
type input "*******"
click at [868, 586] on button "Please select..." at bounding box center [784, 587] width 395 height 35
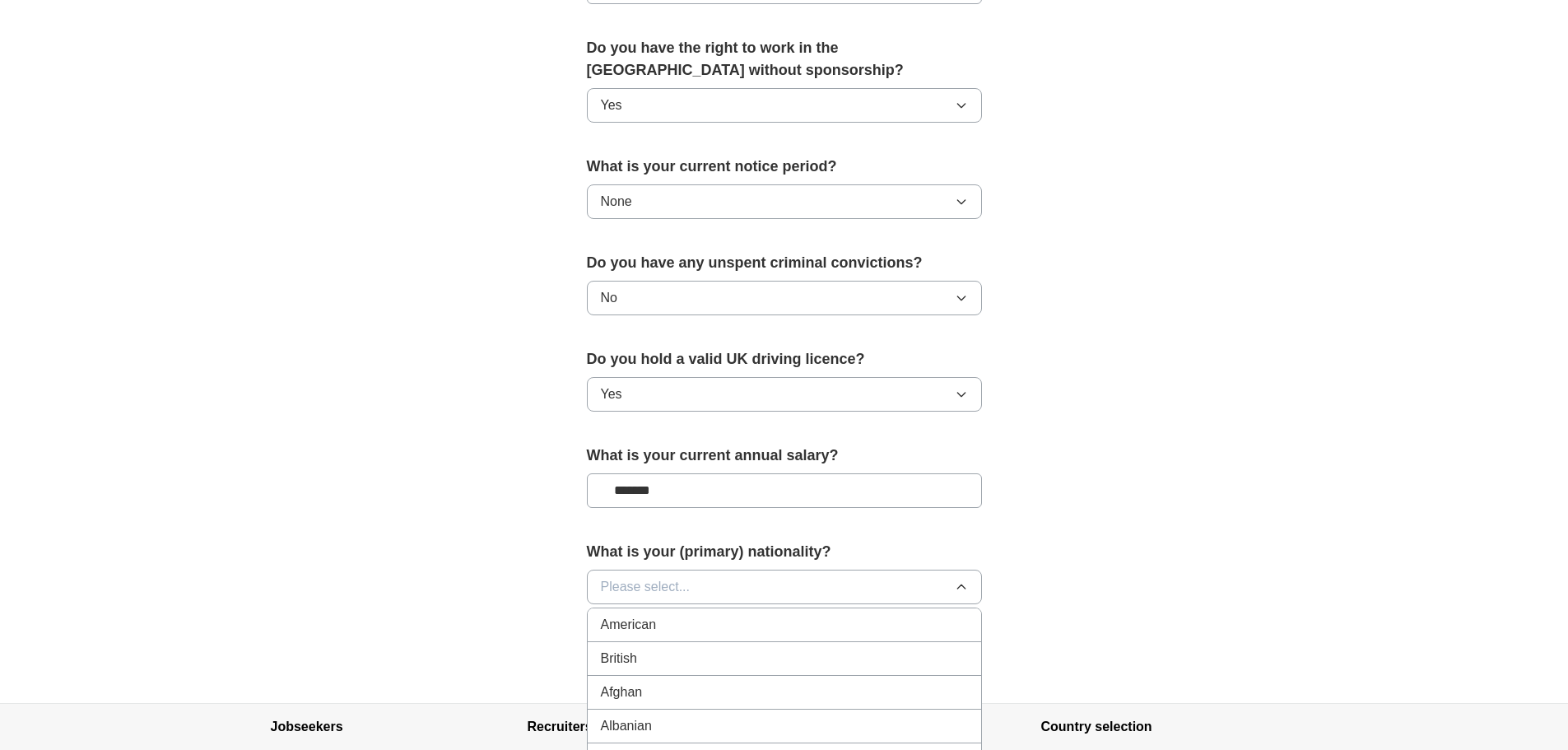
click at [721, 580] on button "Please select..." at bounding box center [784, 587] width 395 height 35
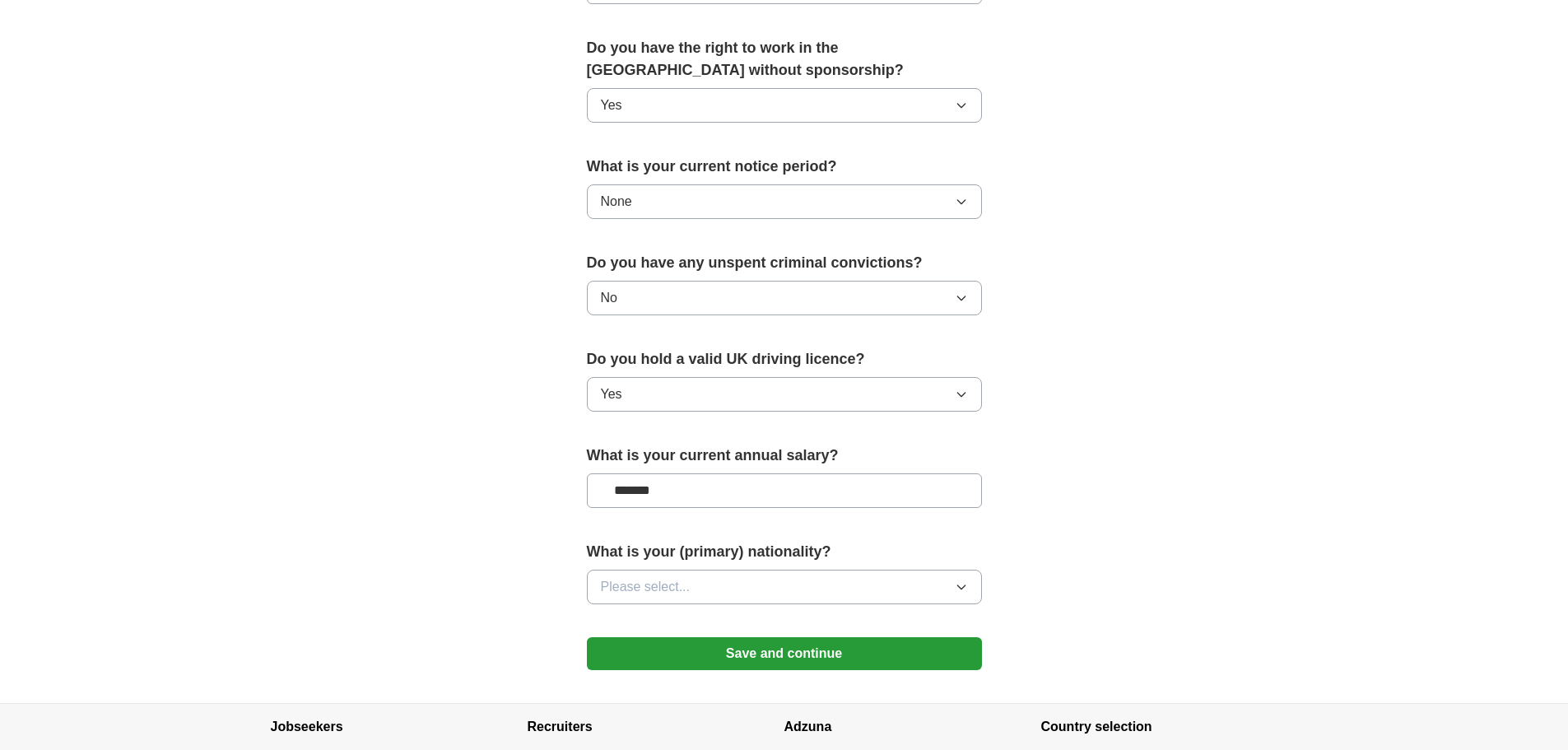
click at [870, 568] on div "What is your (primary) nationality? Please select..." at bounding box center [784, 579] width 395 height 77
click at [874, 588] on button "Please select..." at bounding box center [784, 587] width 395 height 35
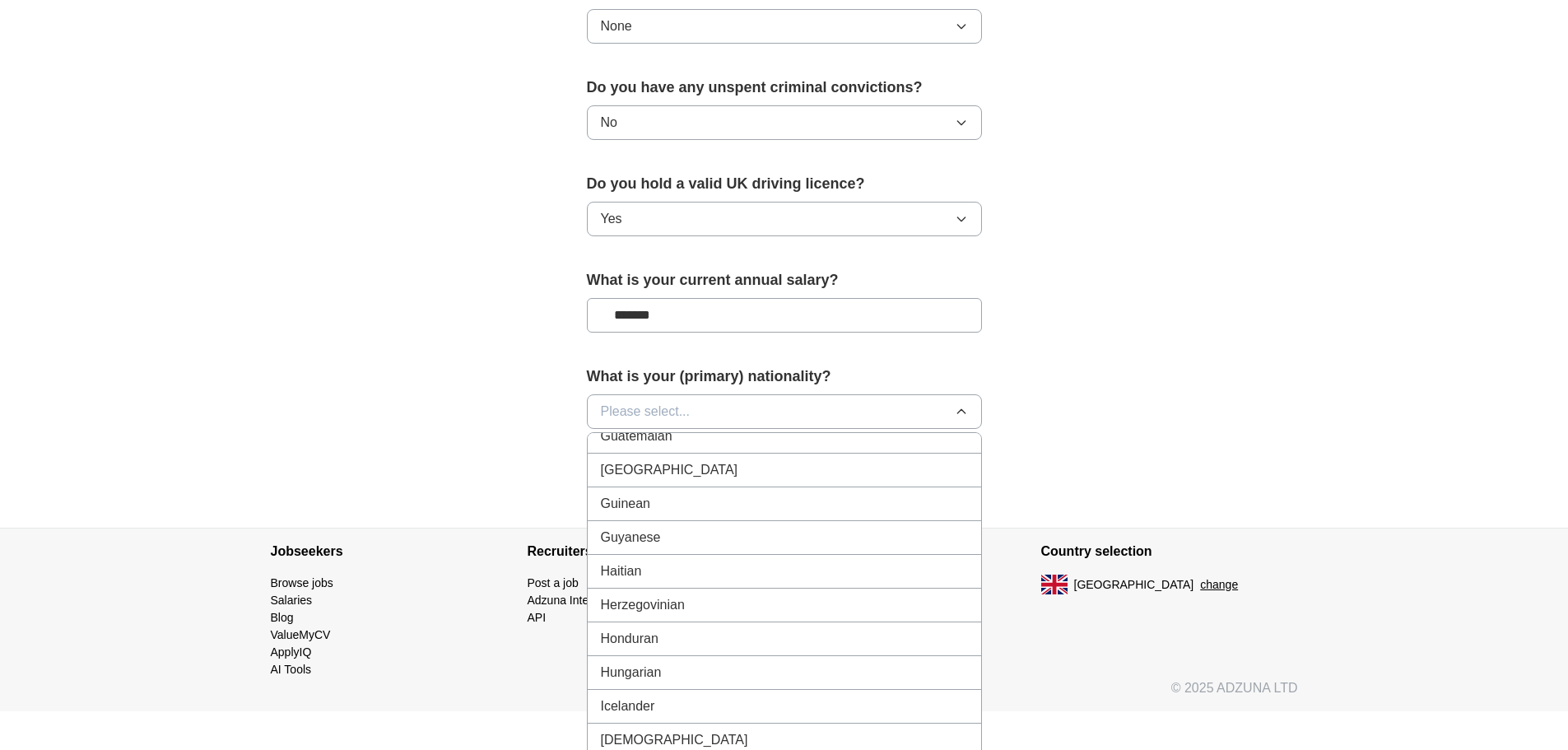
scroll to position [2356, 0]
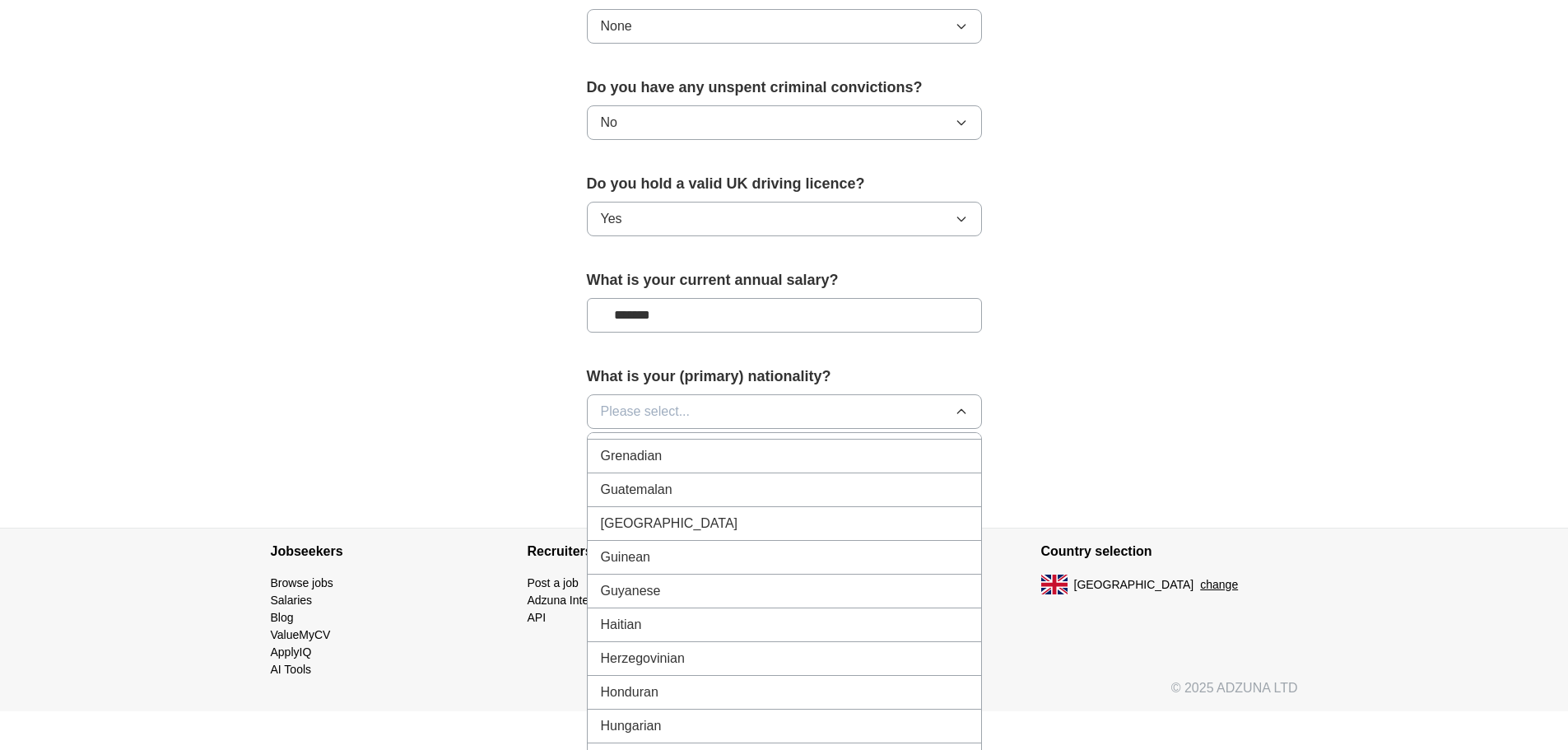
click at [682, 723] on div "Hungarian" at bounding box center [785, 726] width 367 height 20
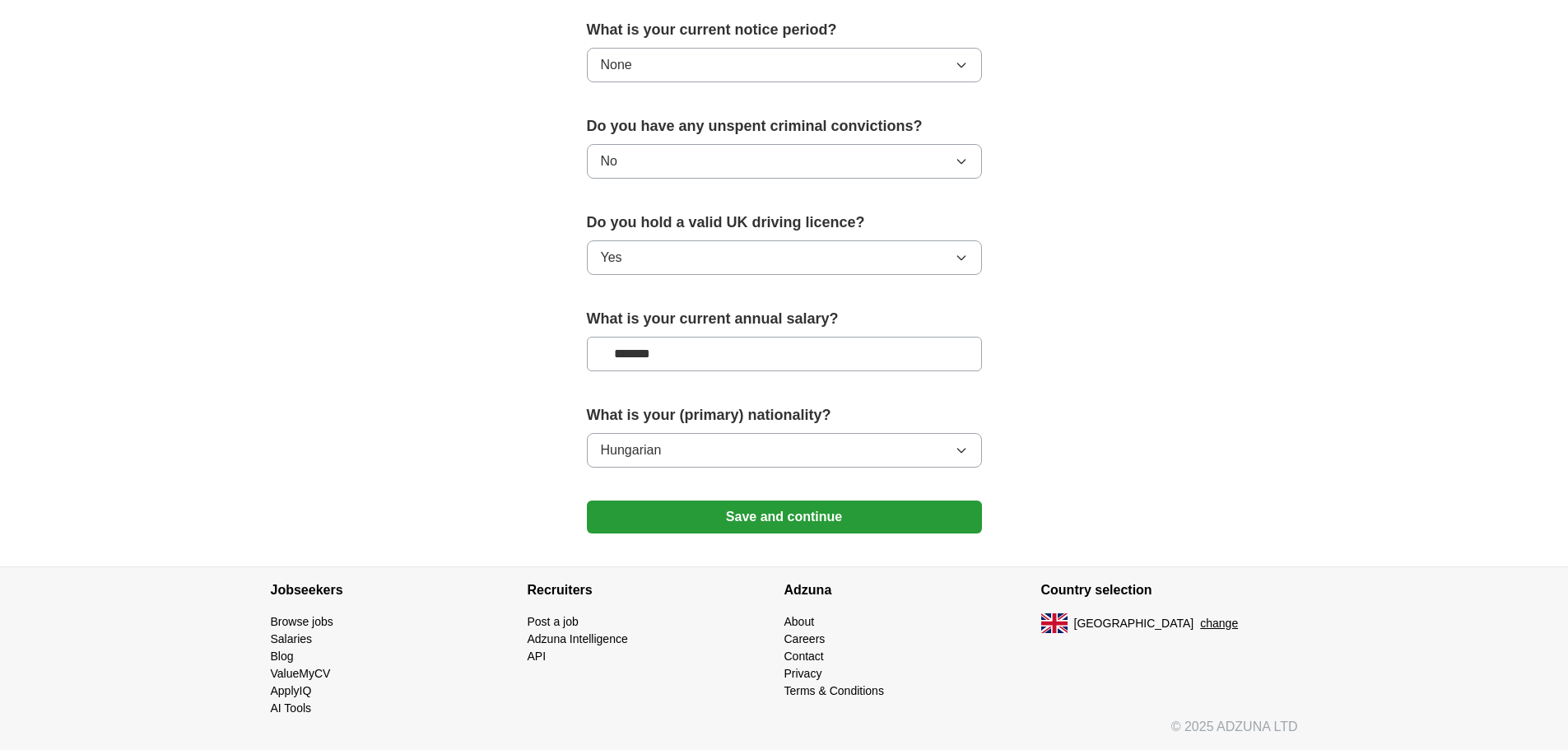
scroll to position [961, 0]
click at [843, 522] on button "Save and continue" at bounding box center [784, 516] width 395 height 33
